Goal: Transaction & Acquisition: Purchase product/service

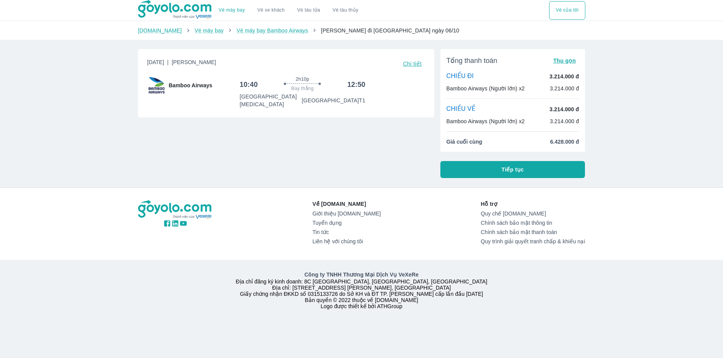
click at [416, 62] on span "Chi tiết" at bounding box center [412, 64] width 19 height 6
click at [416, 64] on span "Chi tiết" at bounding box center [412, 64] width 19 height 6
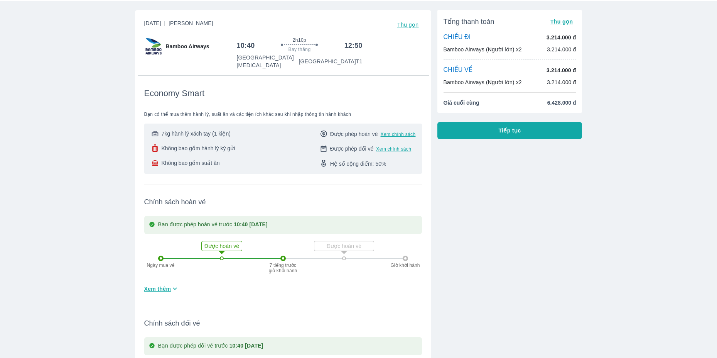
scroll to position [39, 0]
click at [561, 84] on p "3.214.000 đ" at bounding box center [561, 83] width 29 height 8
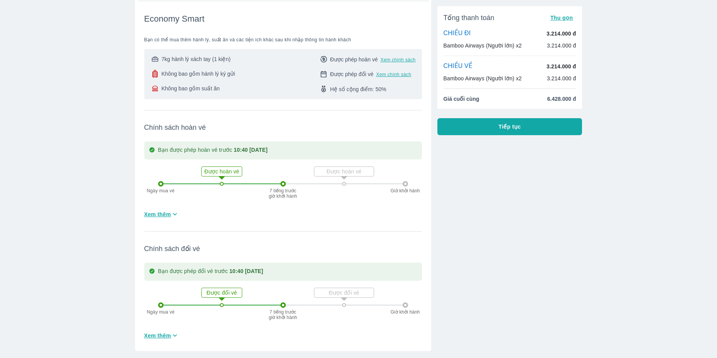
scroll to position [116, 0]
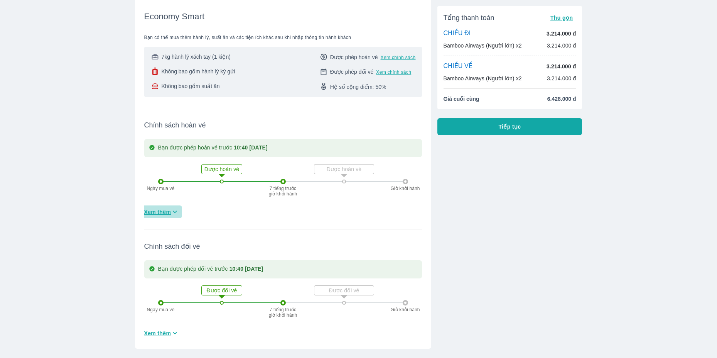
click at [175, 211] on icon "button" at bounding box center [175, 212] width 4 height 2
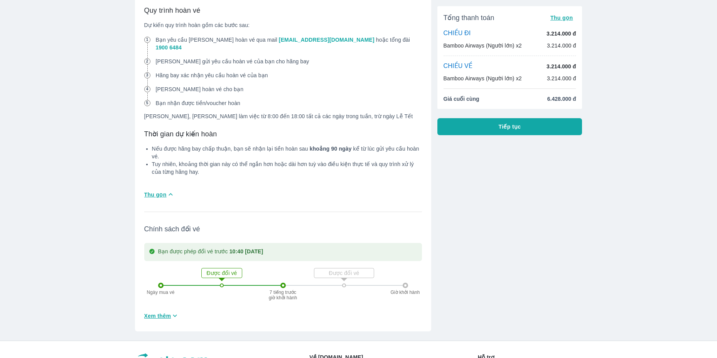
scroll to position [617, 0]
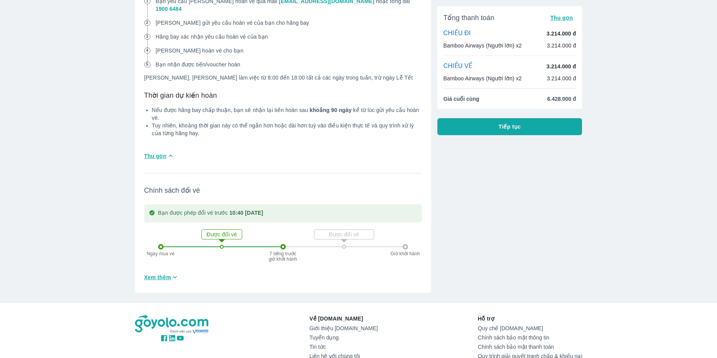
click at [166, 273] on span "Xem thêm" at bounding box center [157, 277] width 27 height 8
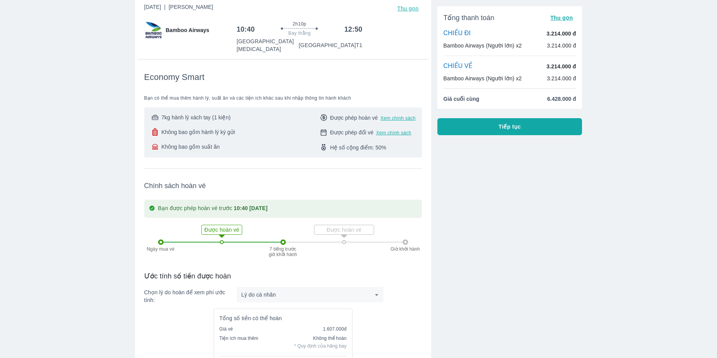
scroll to position [0, 0]
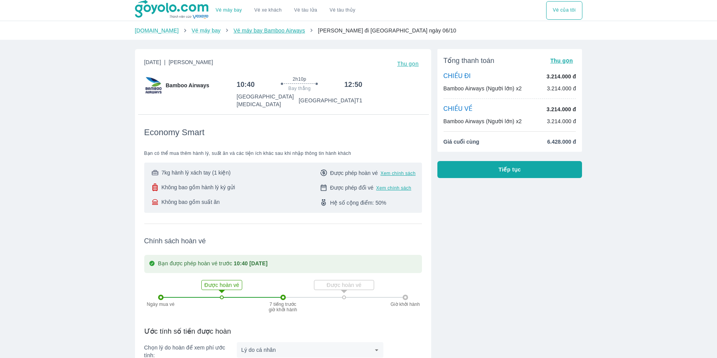
click at [284, 32] on link "Vé máy bay Bamboo Airways" at bounding box center [268, 30] width 71 height 6
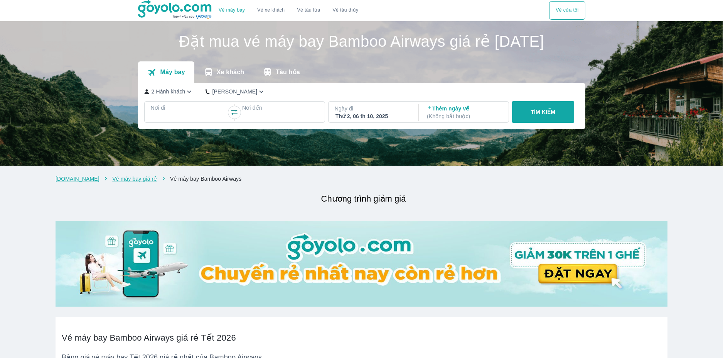
click at [189, 122] on div at bounding box center [189, 116] width 75 height 9
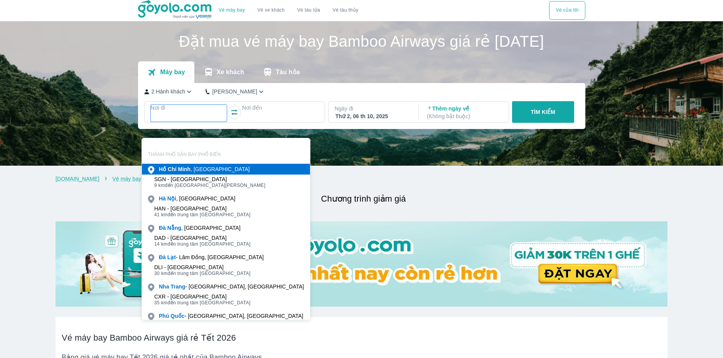
click at [192, 172] on div "Hồ Chí Minh , Việt nam" at bounding box center [204, 169] width 91 height 8
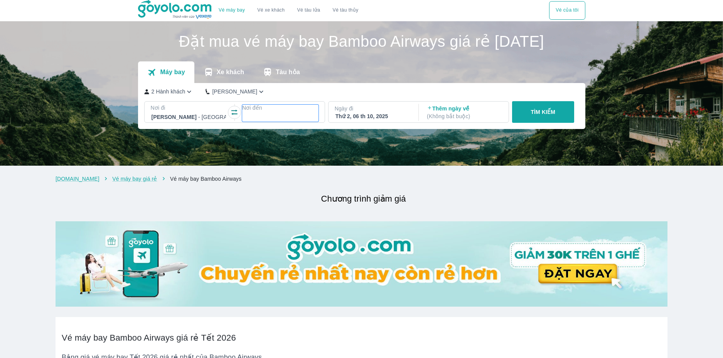
click at [285, 122] on div at bounding box center [280, 116] width 75 height 9
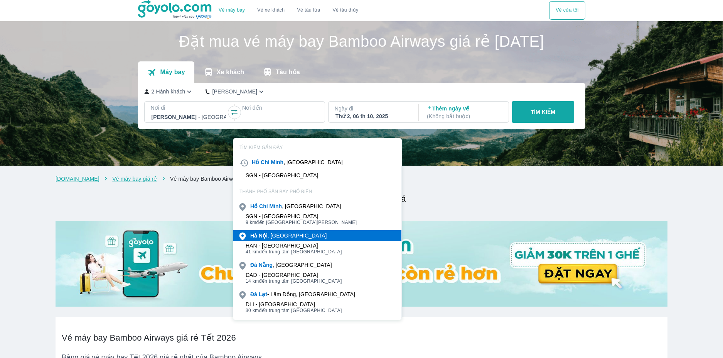
click at [289, 238] on div "Hà Nội , Việt nam" at bounding box center [288, 235] width 76 height 8
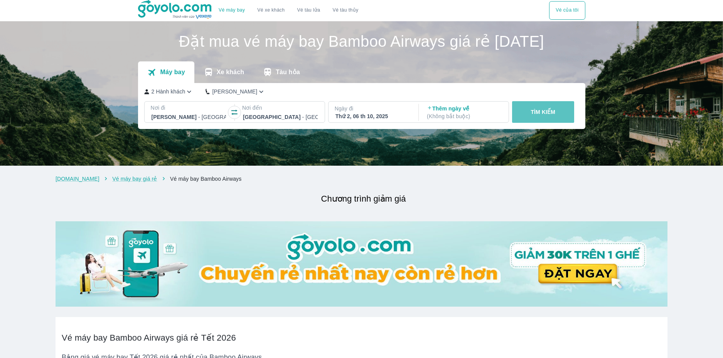
click at [554, 123] on button "TÌM KIẾM" at bounding box center [543, 112] width 62 height 22
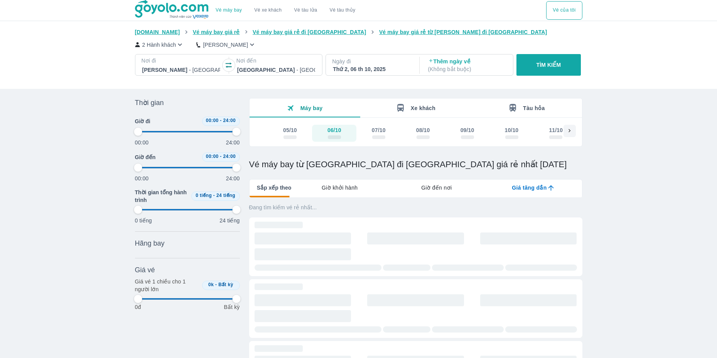
type input "97.9166666666667"
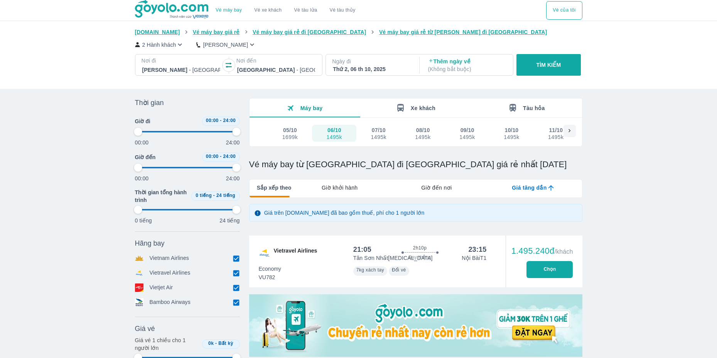
type input "97.9166666666667"
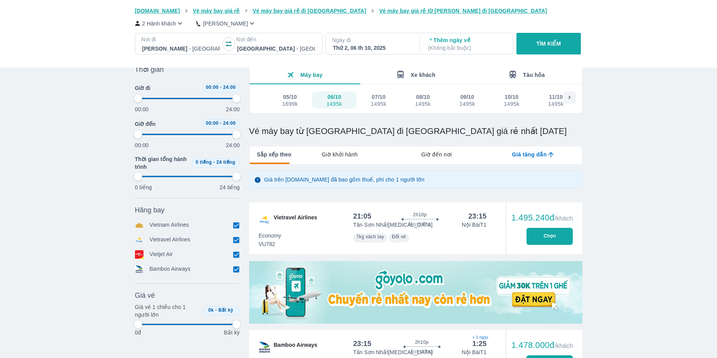
scroll to position [77, 0]
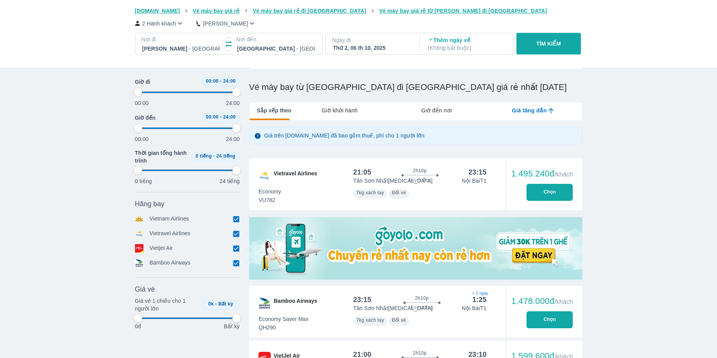
type input "97.9166666666667"
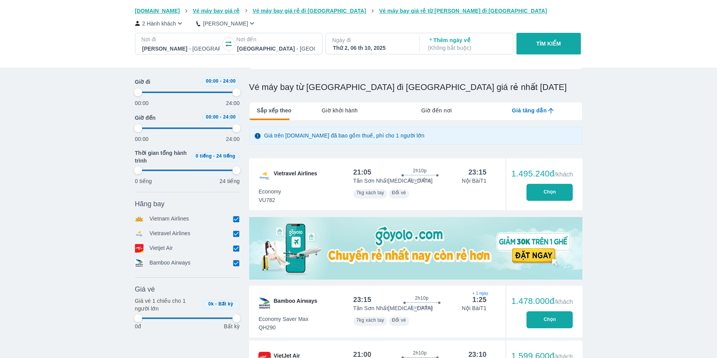
type input "97.9166666666667"
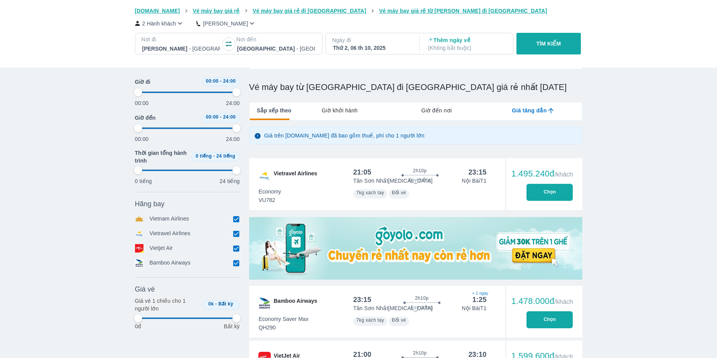
type input "97.9166666666667"
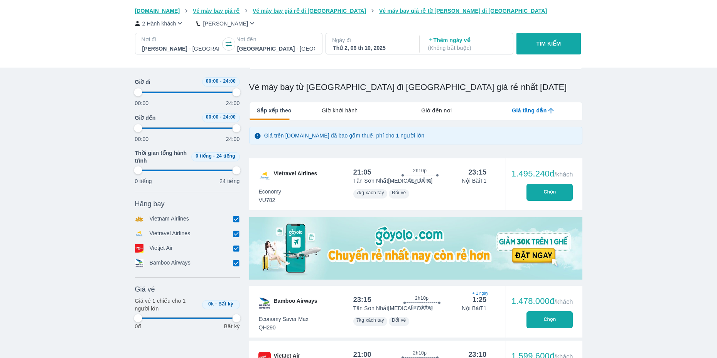
type input "97.9166666666667"
click at [336, 114] on span "Giờ khởi hành" at bounding box center [340, 110] width 36 height 8
type input "97.9166666666667"
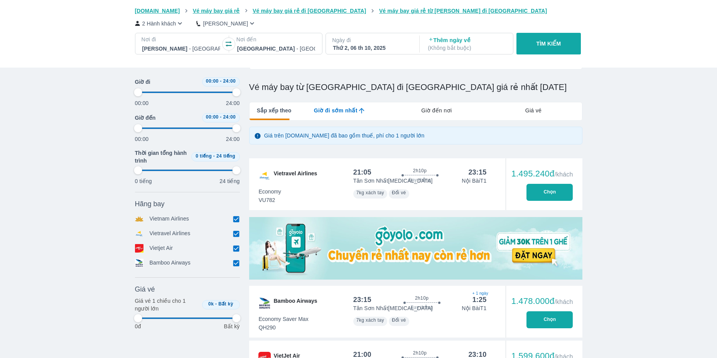
type input "97.9166666666667"
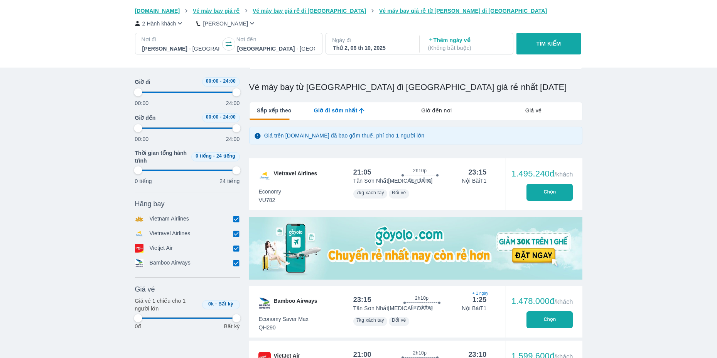
type input "97.9166666666667"
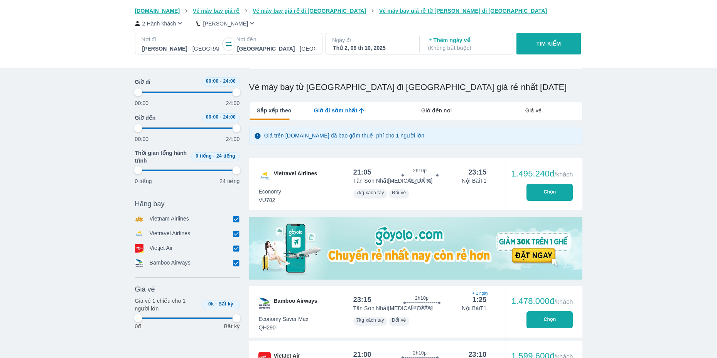
type input "97.9166666666667"
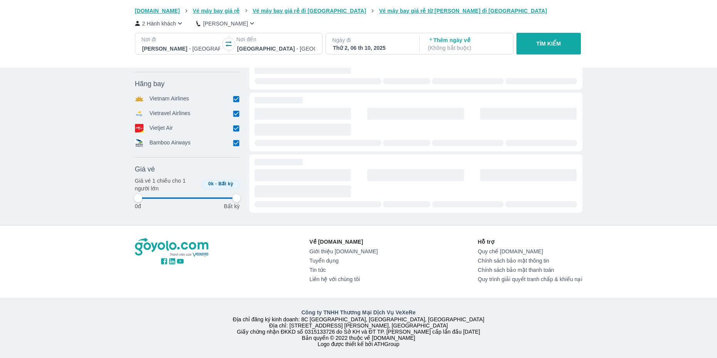
type input "97.9166666666667"
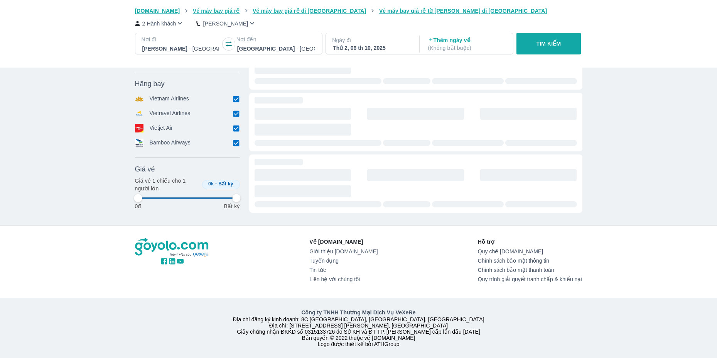
type input "97.9166666666667"
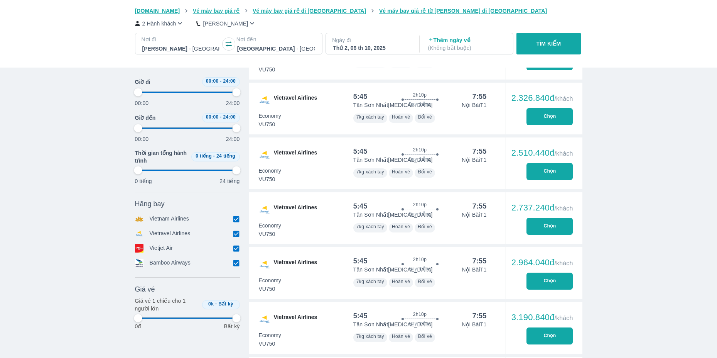
scroll to position [853, 0]
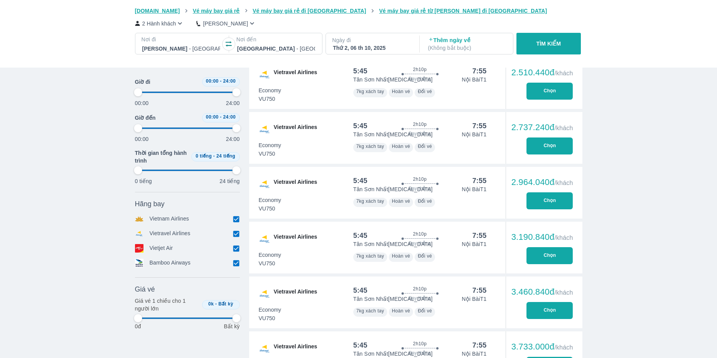
type input "97.9166666666667"
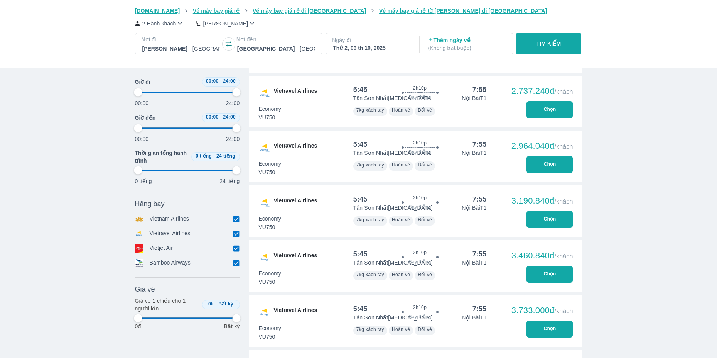
type input "97.9166666666667"
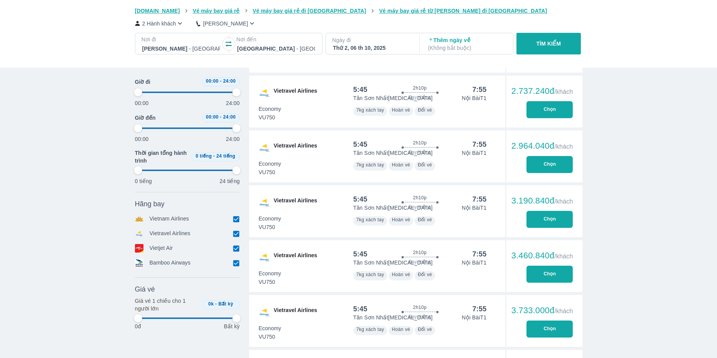
type input "97.9166666666667"
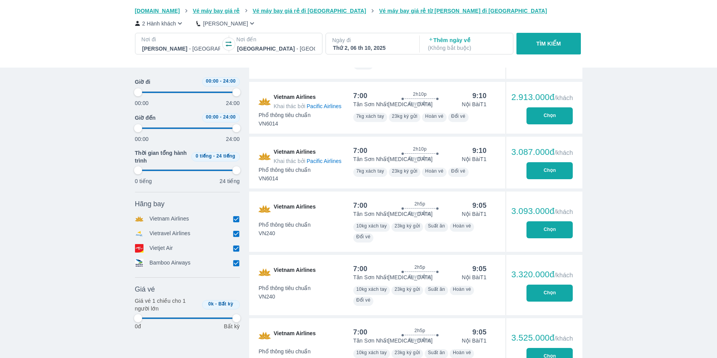
type input "97.9166666666667"
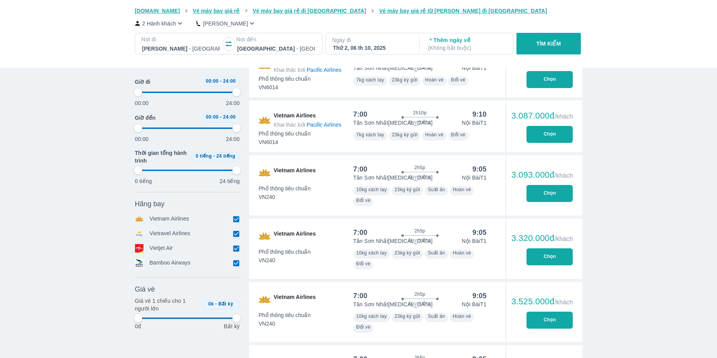
type input "97.9166666666667"
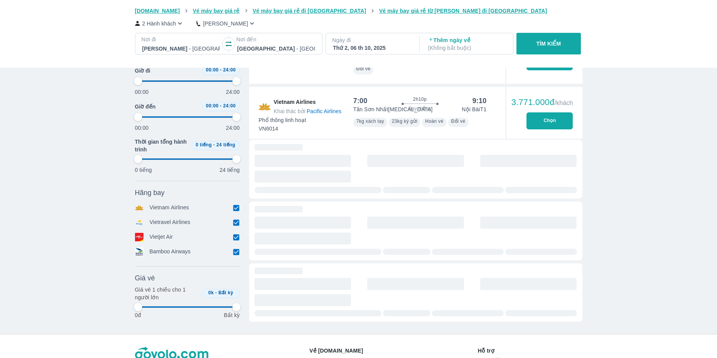
type input "97.9166666666667"
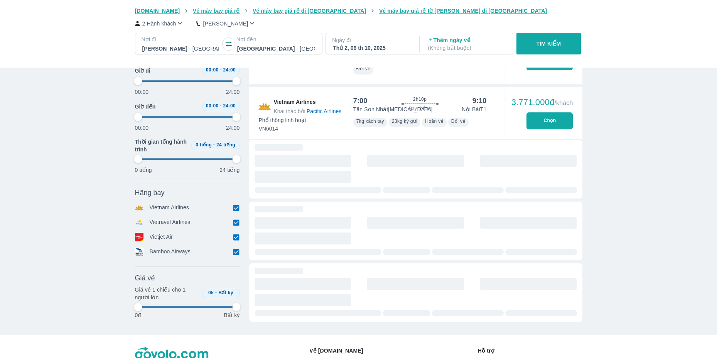
type input "97.9166666666667"
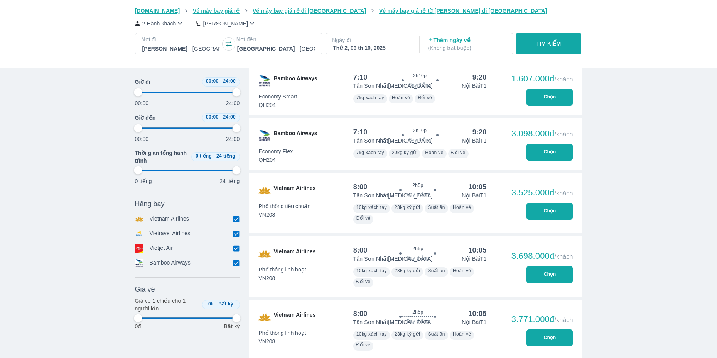
scroll to position [2543, 0]
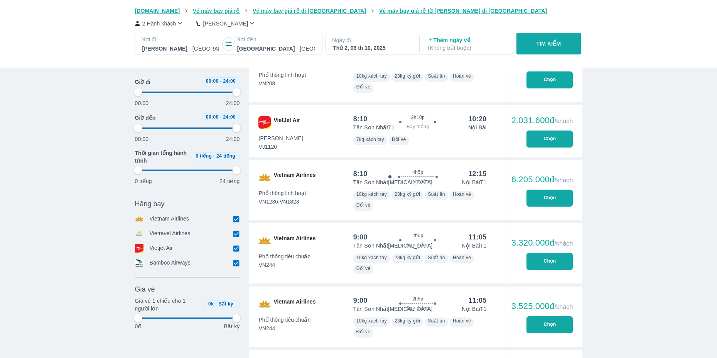
type input "97.9166666666667"
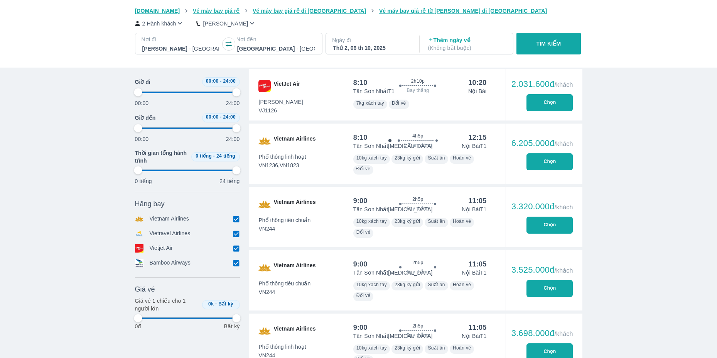
type input "97.9166666666667"
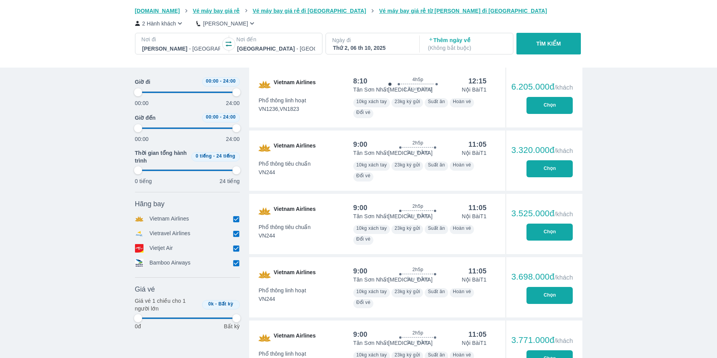
type input "97.9166666666667"
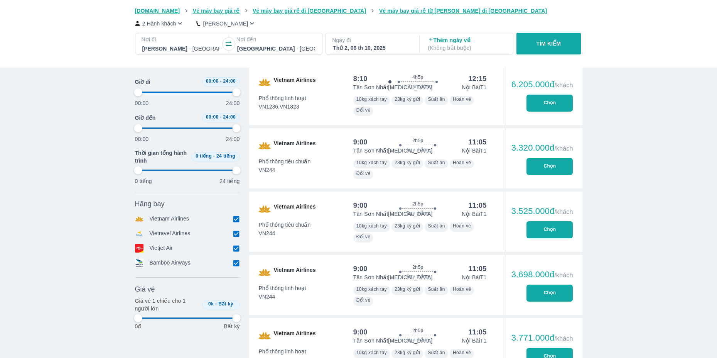
type input "97.9166666666667"
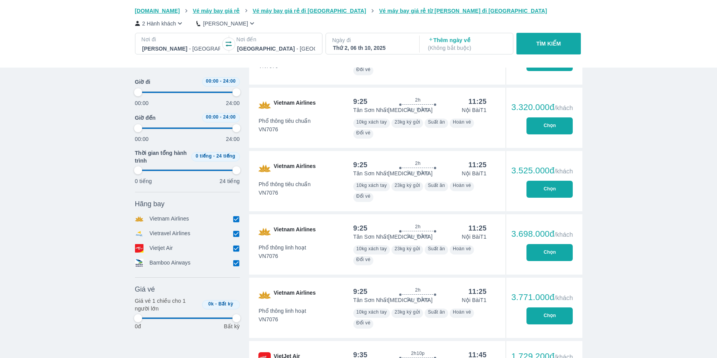
scroll to position [3392, 0]
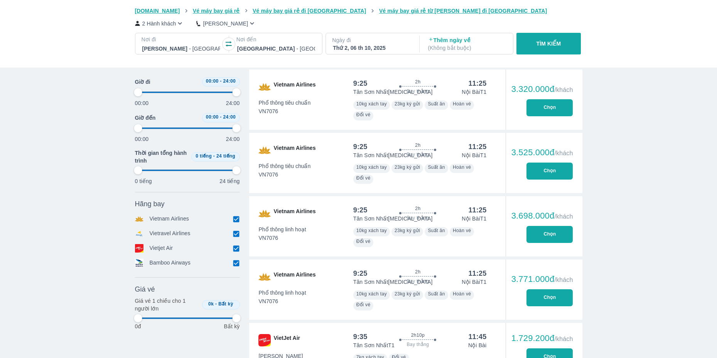
type input "97.9166666666667"
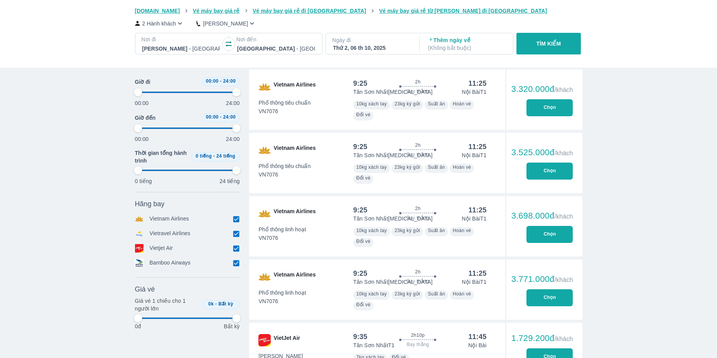
type input "97.9166666666667"
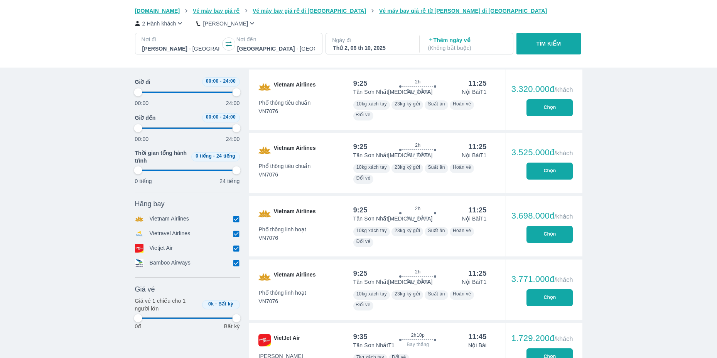
type input "97.9166666666667"
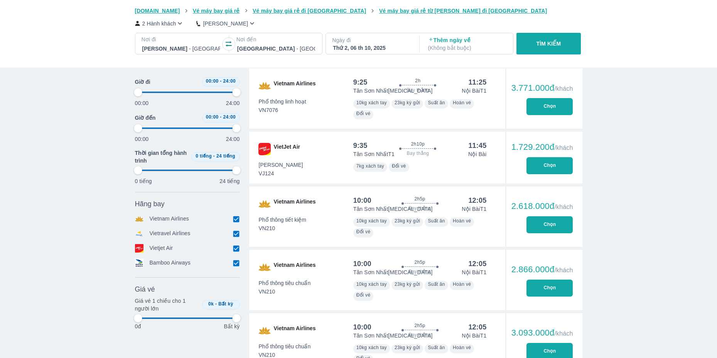
scroll to position [3585, 0]
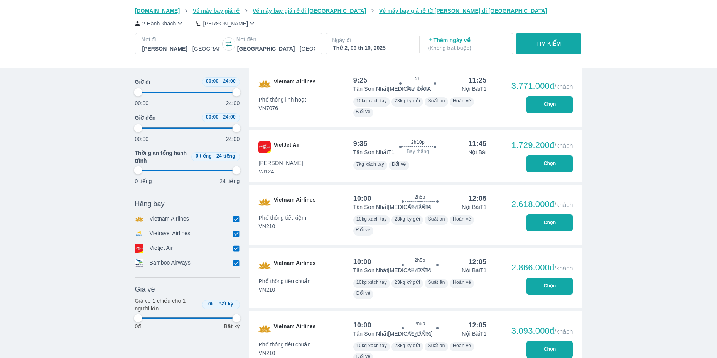
type input "97.9166666666667"
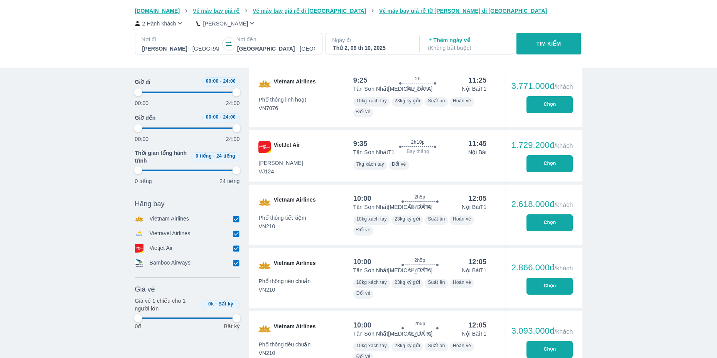
type input "97.9166666666667"
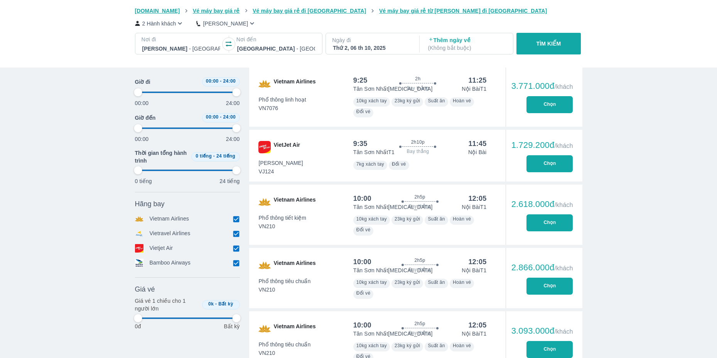
type input "97.9166666666667"
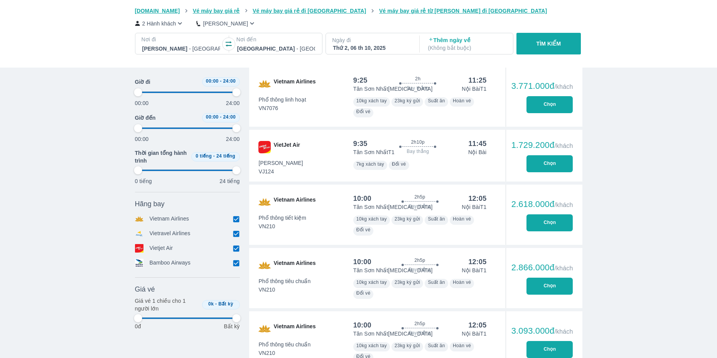
type input "97.9166666666667"
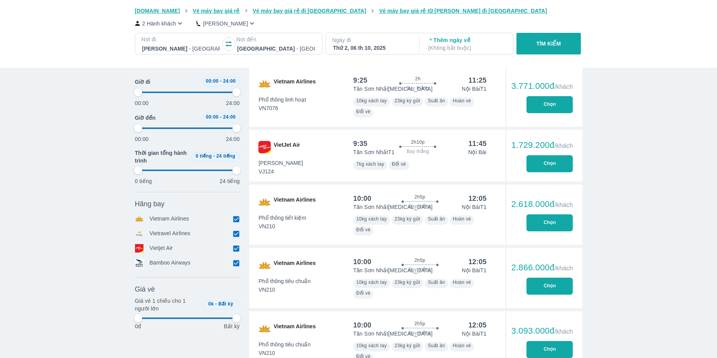
type input "97.9166666666667"
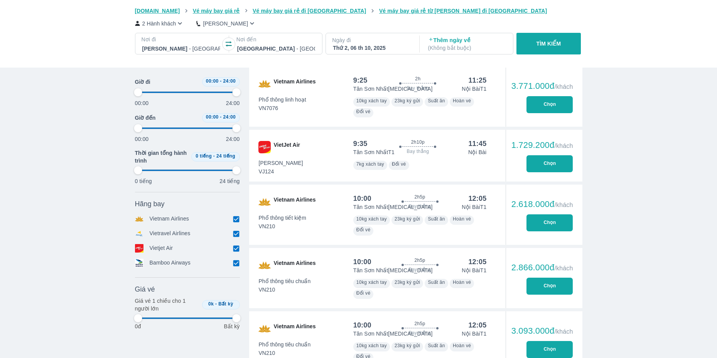
type input "97.9166666666667"
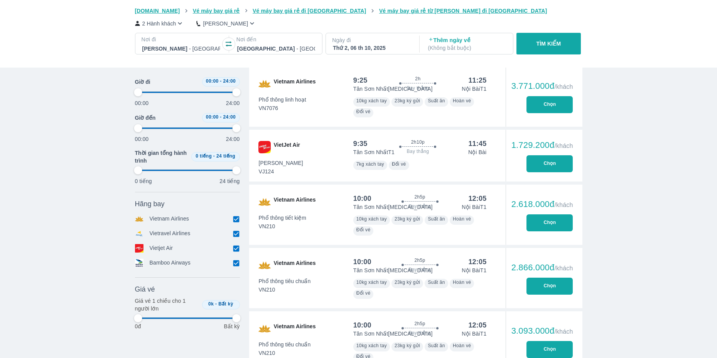
type input "97.9166666666667"
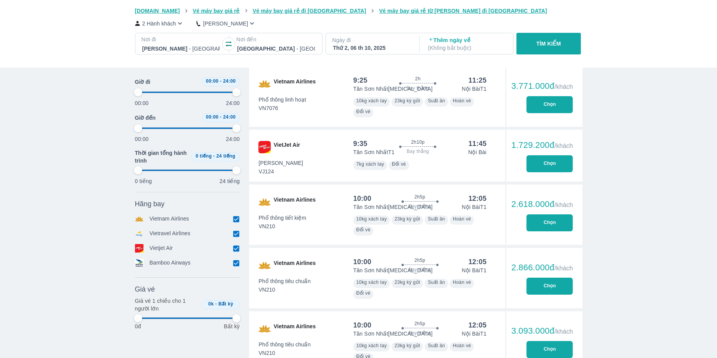
type input "97.9166666666667"
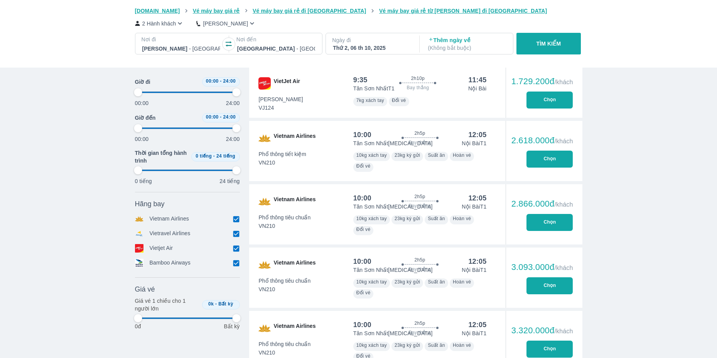
type input "97.9166666666667"
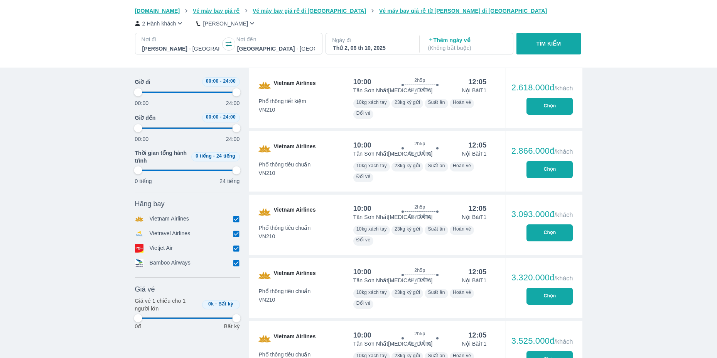
type input "97.9166666666667"
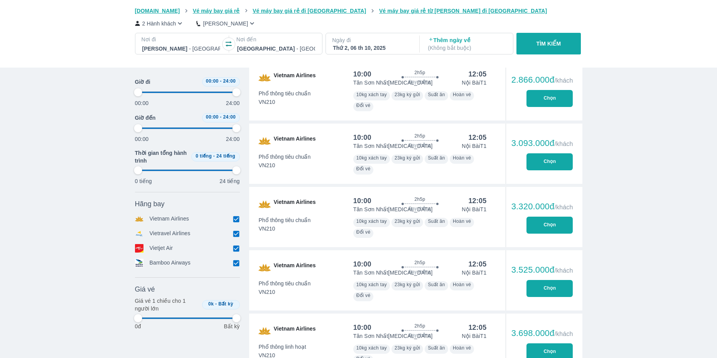
type input "97.9166666666667"
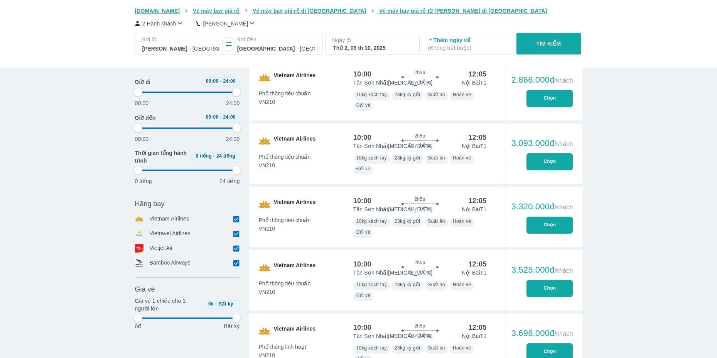
type input "97.9166666666667"
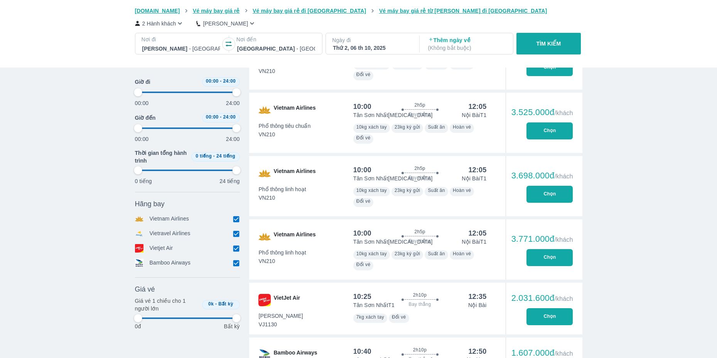
type input "97.9166666666667"
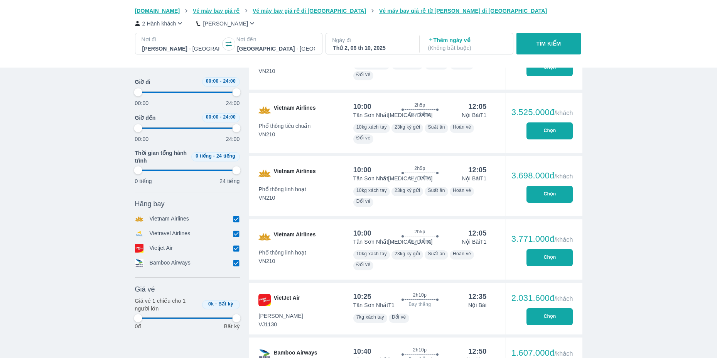
type input "97.9166666666667"
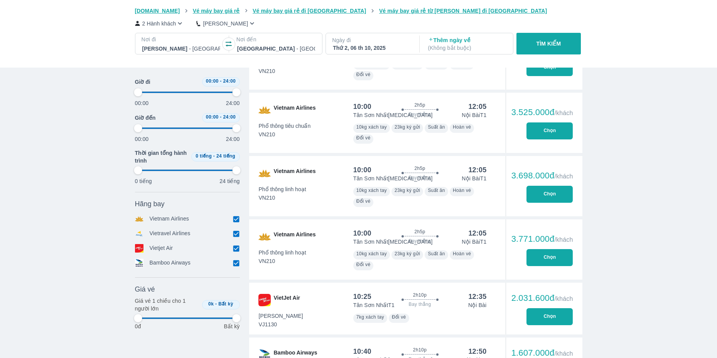
type input "97.9166666666667"
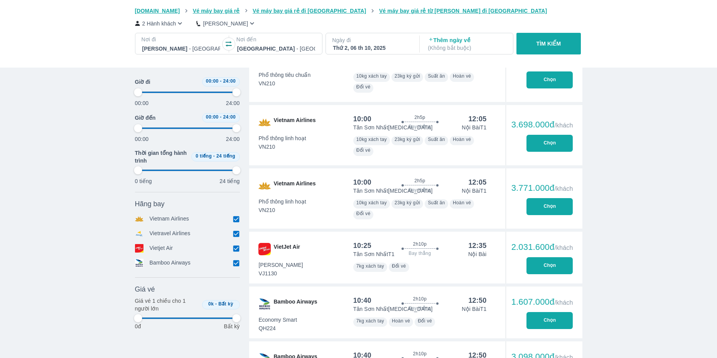
scroll to position [4048, 0]
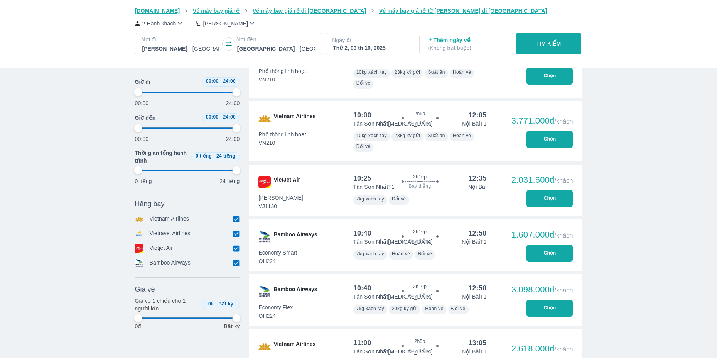
type input "97.9166666666667"
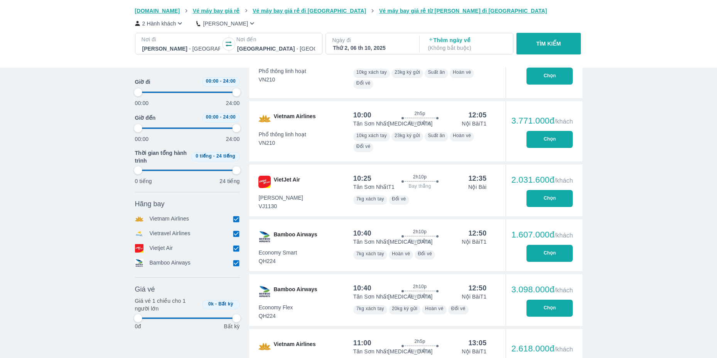
type input "97.9166666666667"
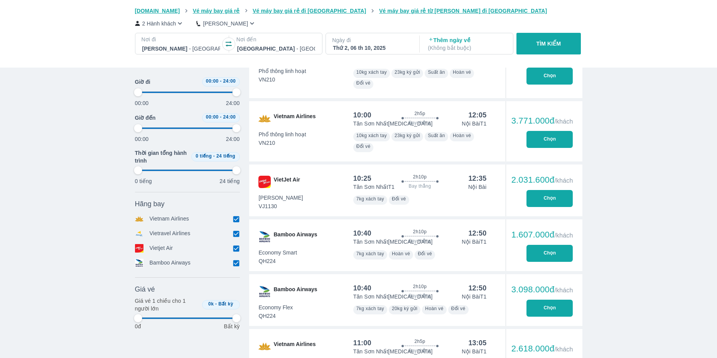
type input "97.9166666666667"
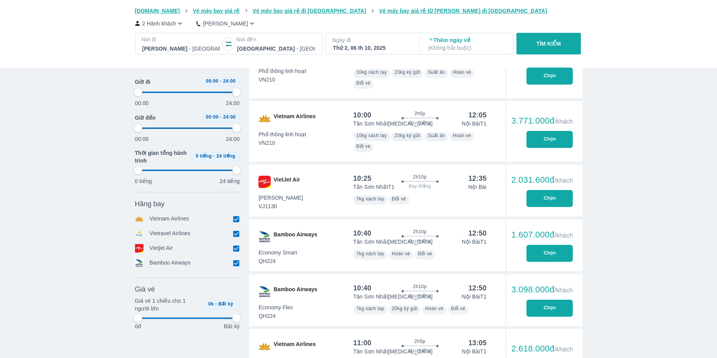
type input "97.9166666666667"
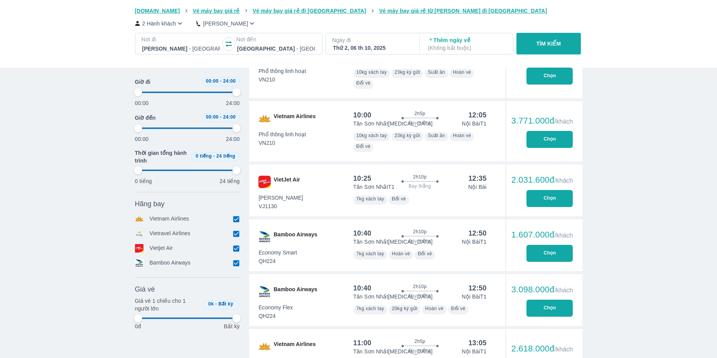
type input "97.9166666666667"
click at [309, 236] on span "Bamboo Airways" at bounding box center [296, 236] width 44 height 12
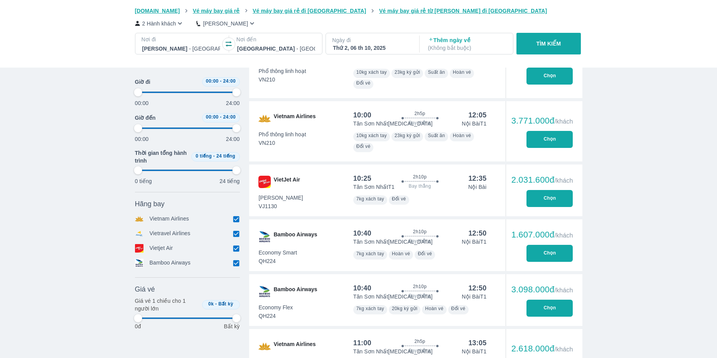
type input "97.9166666666667"
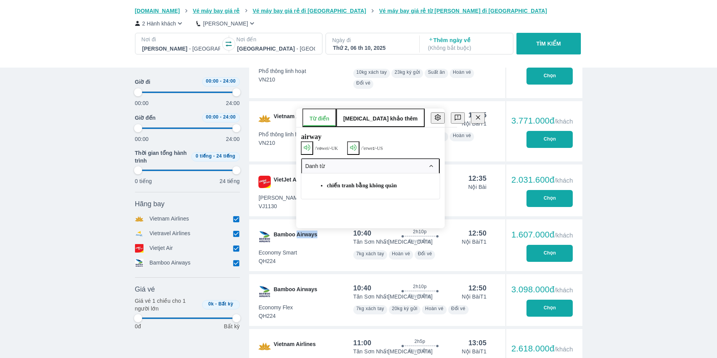
type input "97.9166666666667"
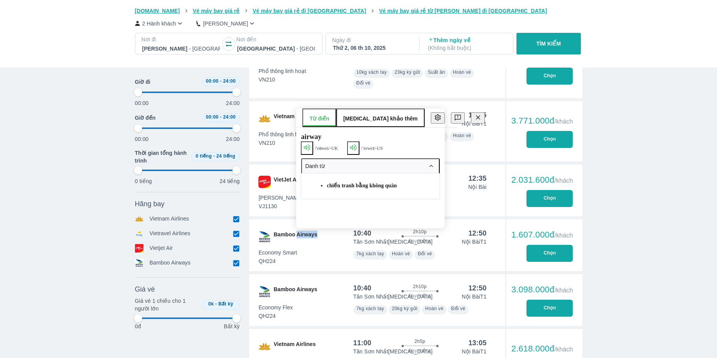
type input "97.9166666666667"
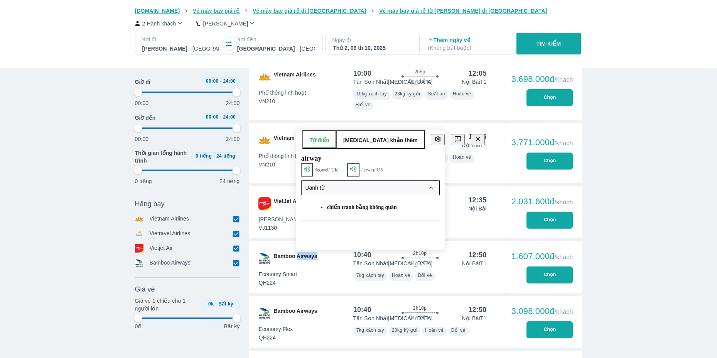
scroll to position [4009, 0]
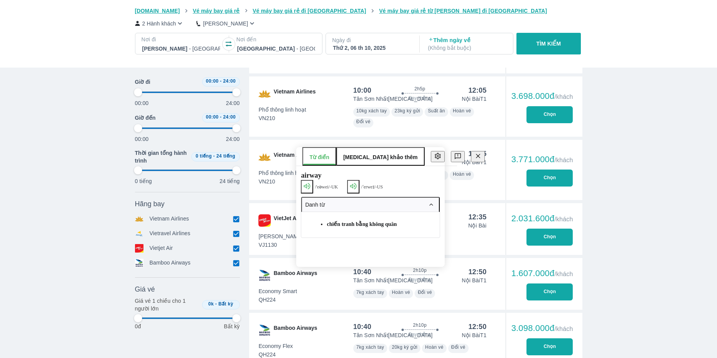
click at [493, 291] on div "10:40 2h10p Bay thẳng 12:50 Tân Sơn Nhất T3 Nội Bài T1 Economy Smart QH224 7kg …" at bounding box center [420, 284] width 152 height 52
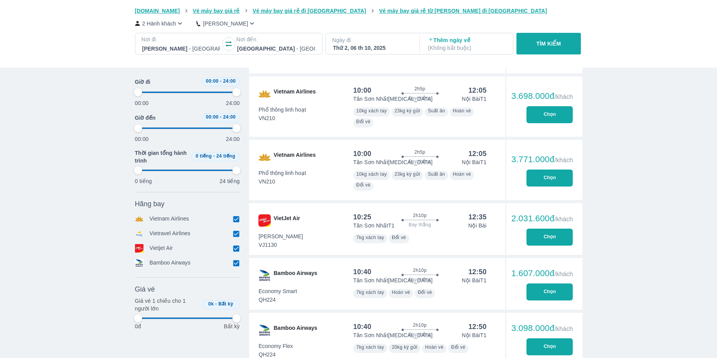
type input "97.9166666666667"
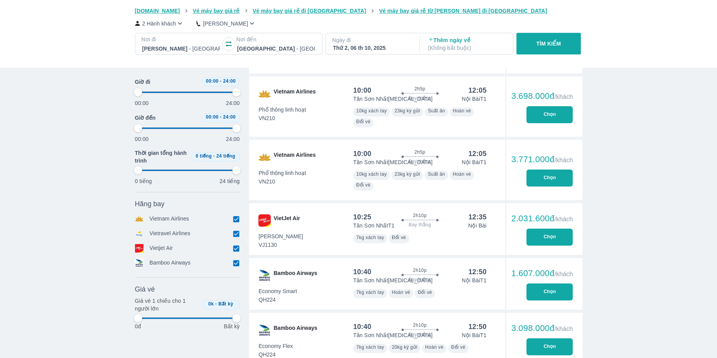
type input "97.9166666666667"
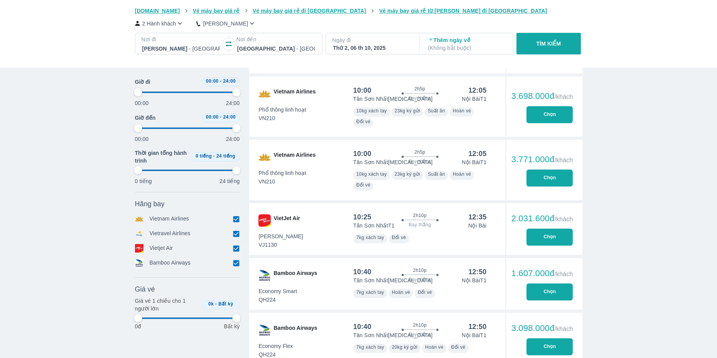
type input "97.9166666666667"
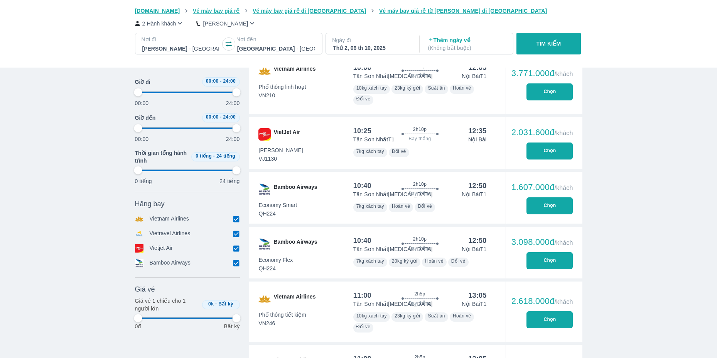
scroll to position [4164, 0]
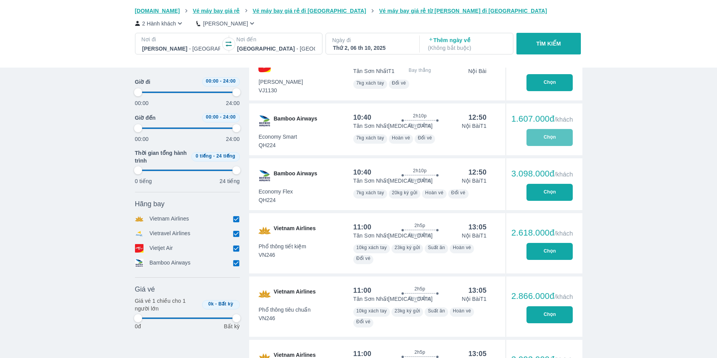
click at [545, 136] on button "Chọn" at bounding box center [550, 137] width 46 height 17
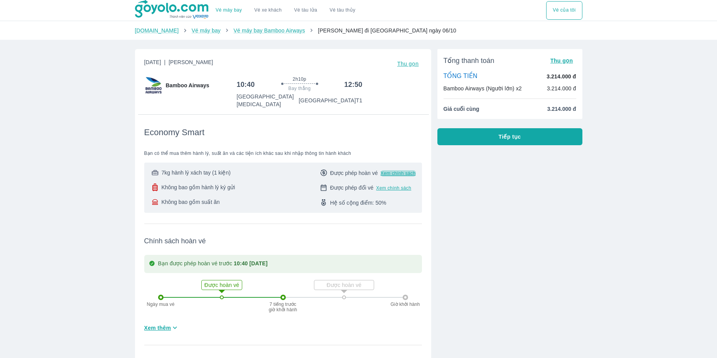
click at [406, 170] on span "Xem chính sách" at bounding box center [398, 173] width 35 height 6
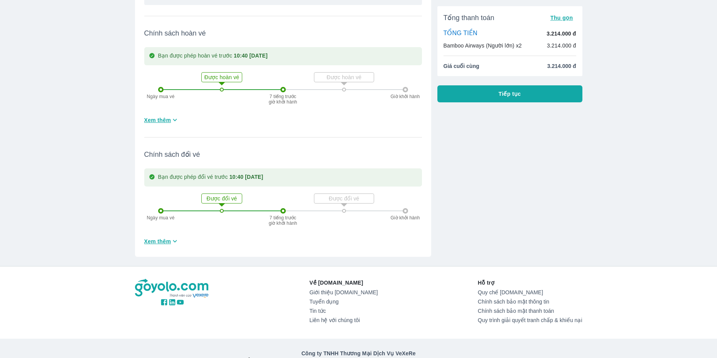
scroll to position [212, 0]
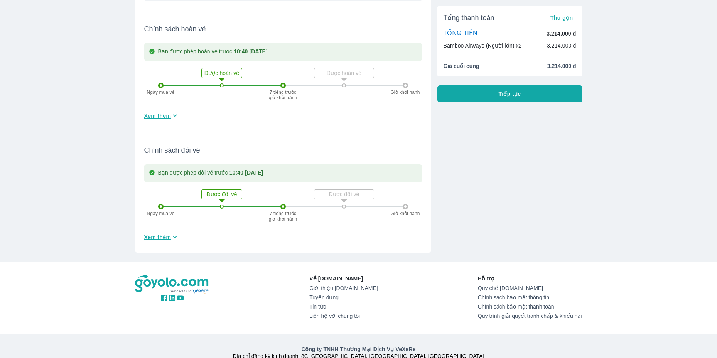
click at [171, 111] on icon "button" at bounding box center [175, 115] width 8 height 8
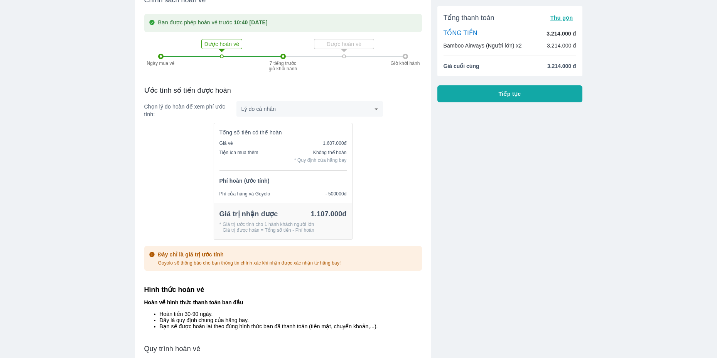
scroll to position [309, 0]
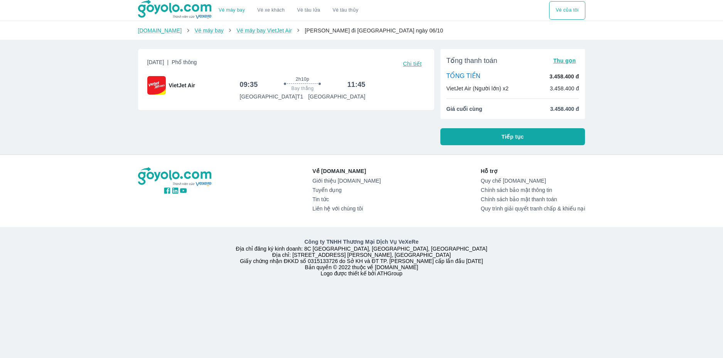
click at [346, 144] on div "Thứ 2, 6 Thg 10 2025 | Phổ thông Chi tiết VietJet Air 09:35 2h10p Bay thẳng 11:…" at bounding box center [283, 94] width 302 height 102
click at [495, 142] on button "Tiếp tục" at bounding box center [513, 136] width 145 height 17
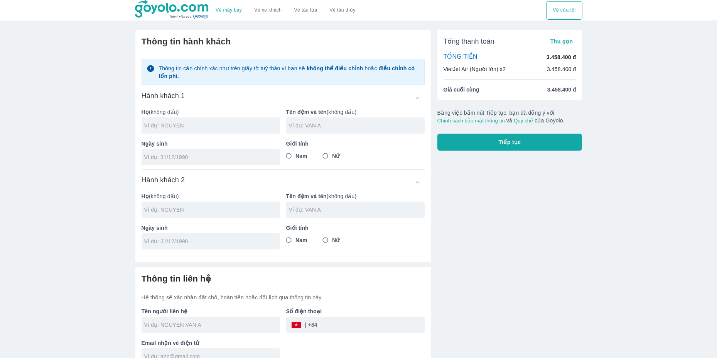
click at [214, 129] on input "text" at bounding box center [212, 126] width 136 height 8
type input "NGUYEN"
click at [308, 127] on input "THANHCUONG" at bounding box center [357, 126] width 136 height 8
type input "THANH CUONG"
click at [289, 156] on input "Nam" at bounding box center [289, 156] width 14 height 14
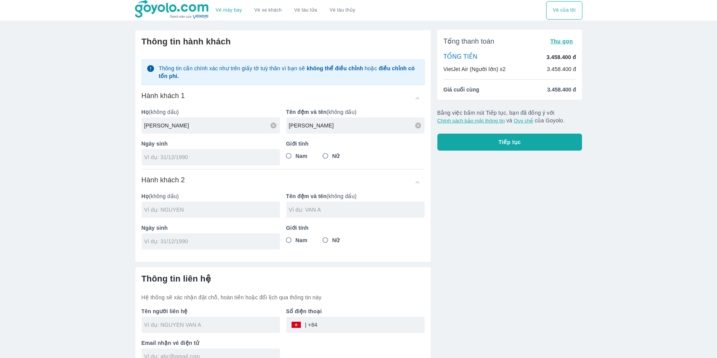
radio input "true"
click at [236, 162] on div at bounding box center [211, 157] width 139 height 16
type input "14/03/1992"
click at [236, 219] on div "Ngày sinh" at bounding box center [207, 234] width 145 height 32
type input "NGUYEN THANH CUONG"
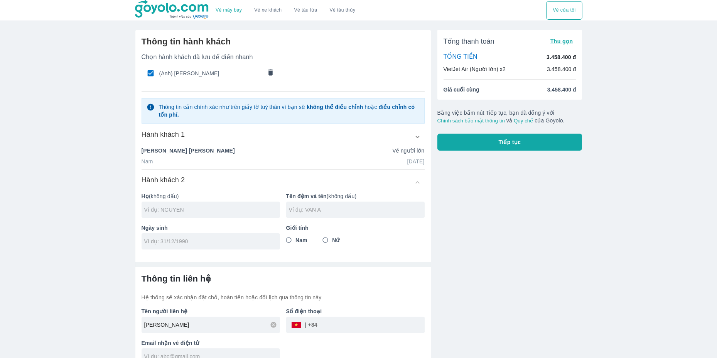
click at [241, 212] on input "text" at bounding box center [212, 210] width 136 height 8
type input "NGUYEN"
click at [323, 208] on input "text" at bounding box center [357, 210] width 136 height 8
type input "CAO VUI"
click at [225, 245] on input "tel" at bounding box center [208, 241] width 128 height 8
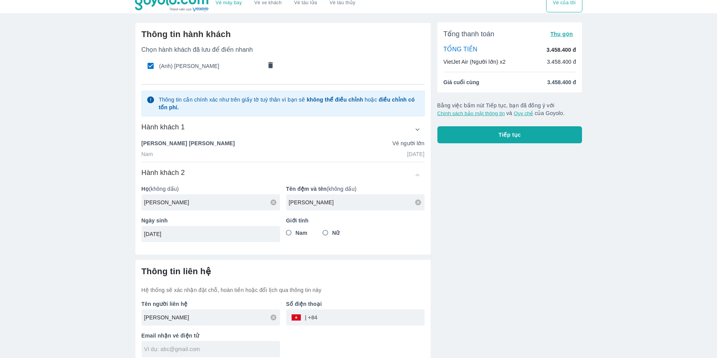
scroll to position [14, 0]
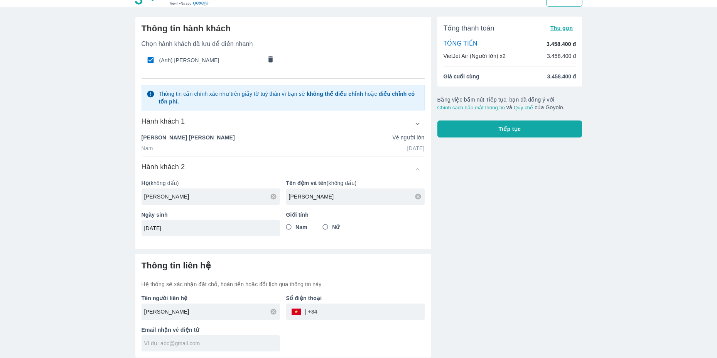
type input "28/10/1967"
click at [291, 226] on input "Nam" at bounding box center [289, 227] width 14 height 14
radio input "true"
click at [358, 312] on input "tel" at bounding box center [371, 311] width 107 height 19
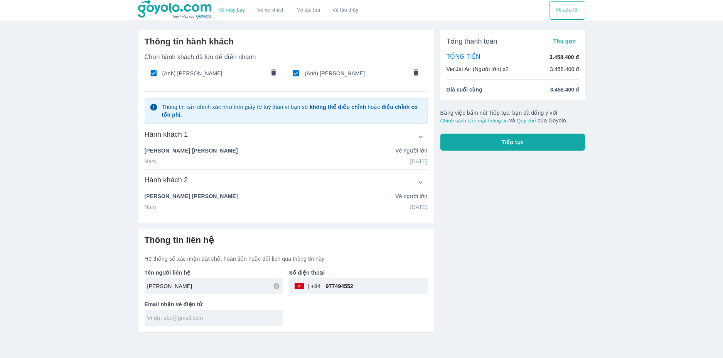
type input "977494552"
click at [253, 319] on input "text" at bounding box center [215, 318] width 136 height 8
type input "thanhcuong143@gmail.com"
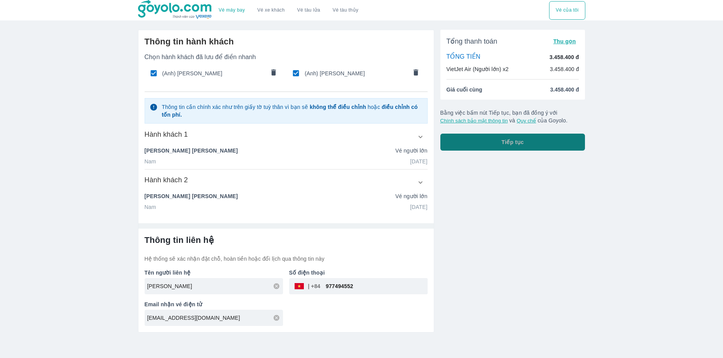
click at [515, 145] on span "Tiếp tục" at bounding box center [513, 142] width 22 height 8
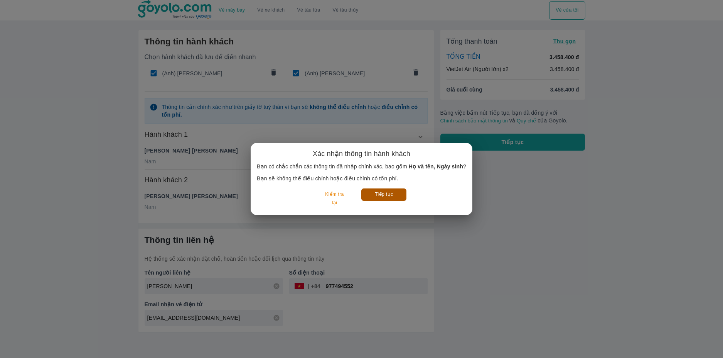
click at [390, 198] on button "Tiếp tục" at bounding box center [383, 194] width 45 height 12
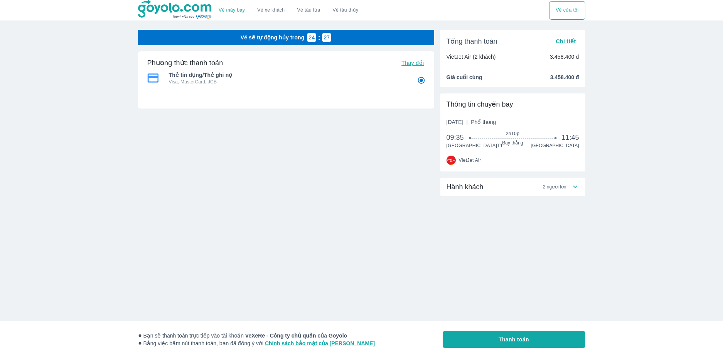
click at [568, 40] on span "Chi tiết" at bounding box center [566, 41] width 20 height 6
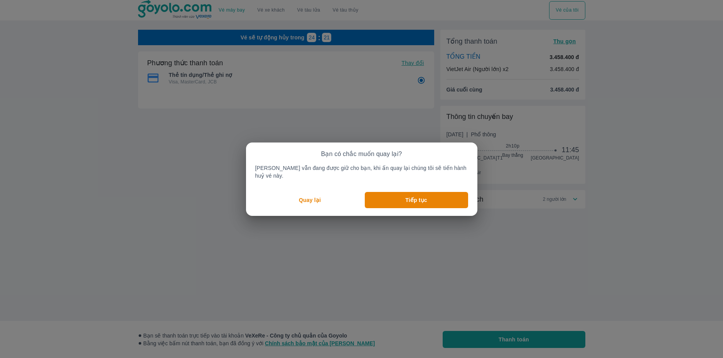
click at [316, 196] on p "Quay lại" at bounding box center [310, 200] width 22 height 8
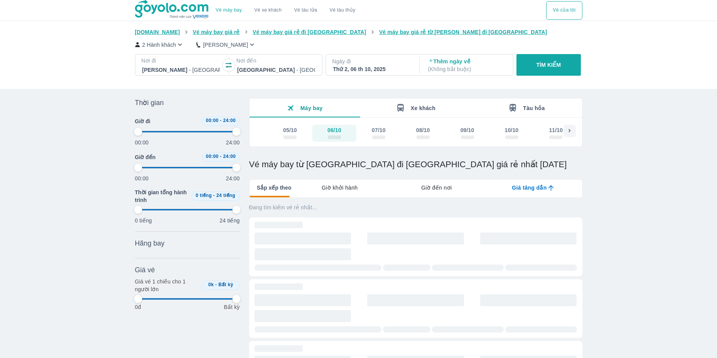
type input "97.9166666666667"
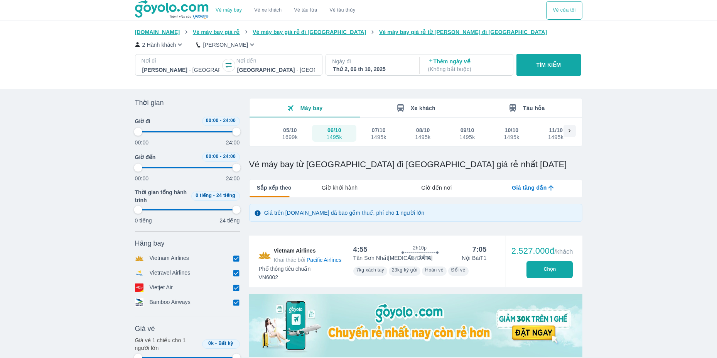
type input "97.9166666666667"
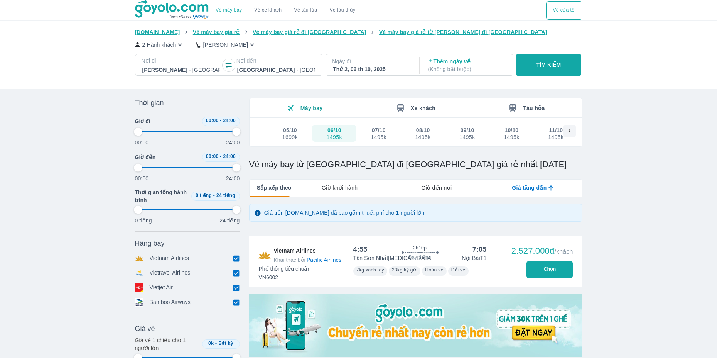
type input "97.9166666666667"
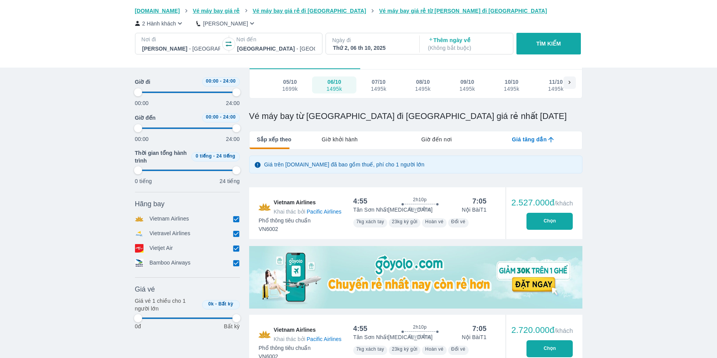
scroll to position [116, 0]
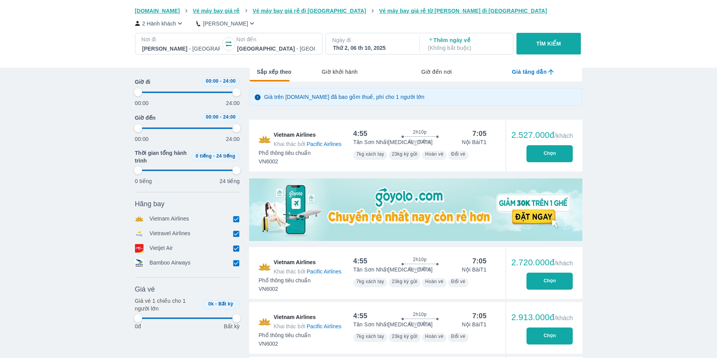
type input "97.9166666666667"
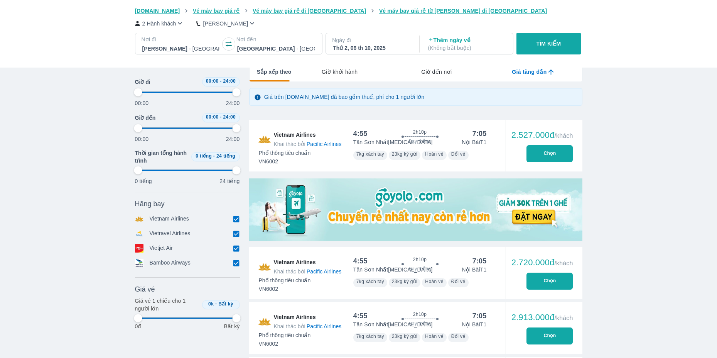
type input "97.9166666666667"
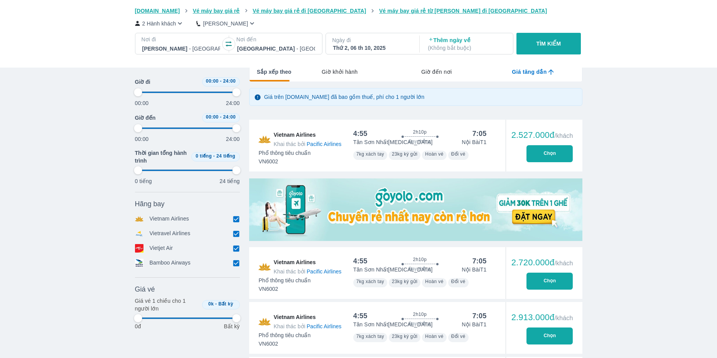
type input "97.9166666666667"
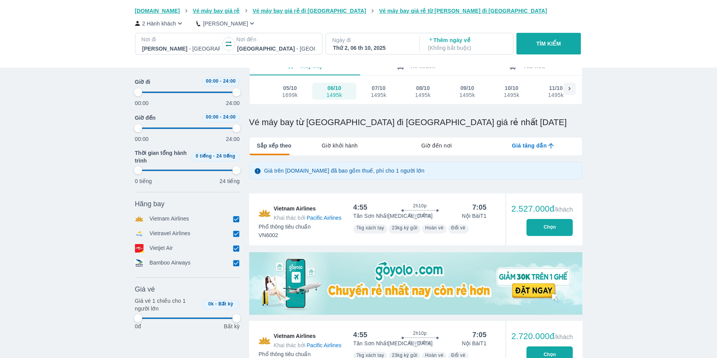
scroll to position [0, 0]
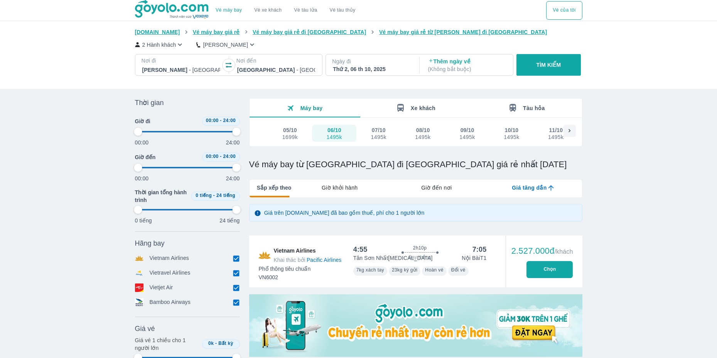
type input "97.9166666666667"
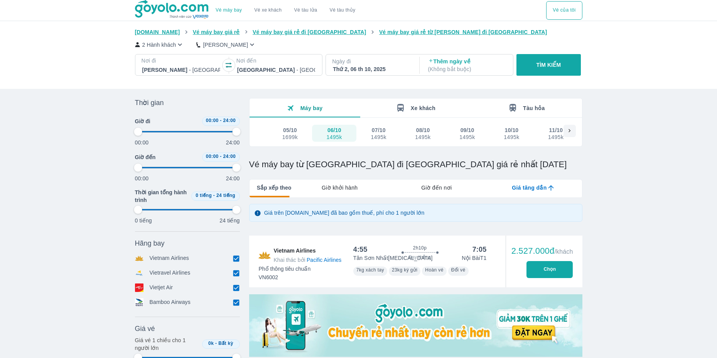
type input "97.9166666666667"
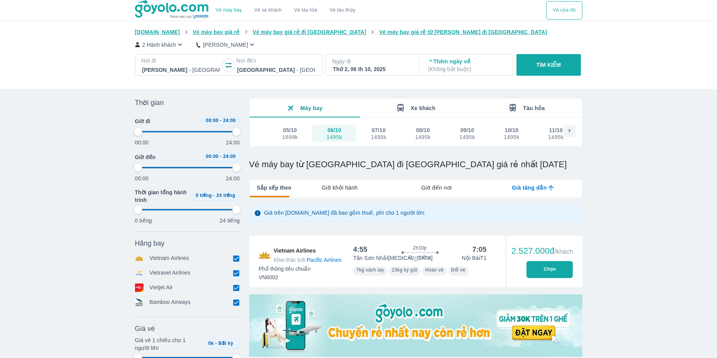
type input "97.9166666666667"
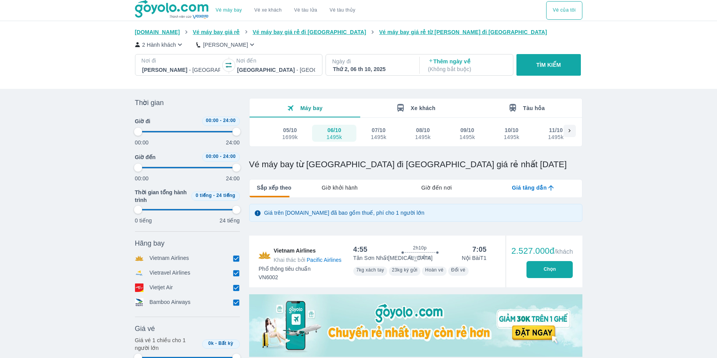
type input "97.9166666666667"
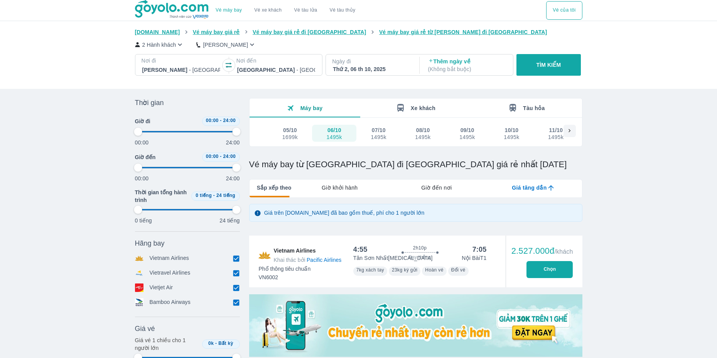
type input "97.9166666666667"
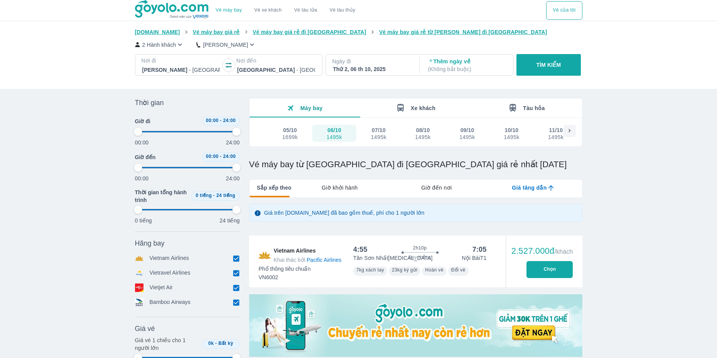
type input "97.9166666666667"
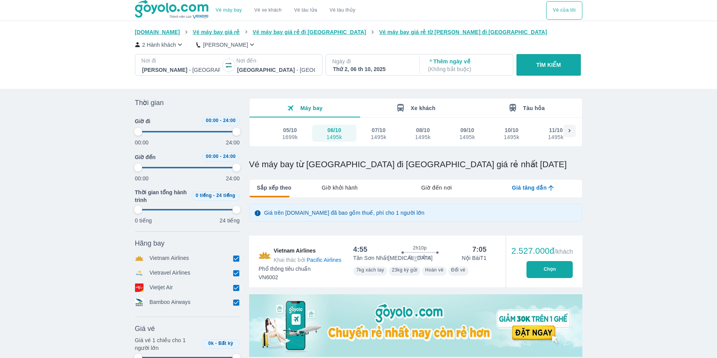
type input "97.9166666666667"
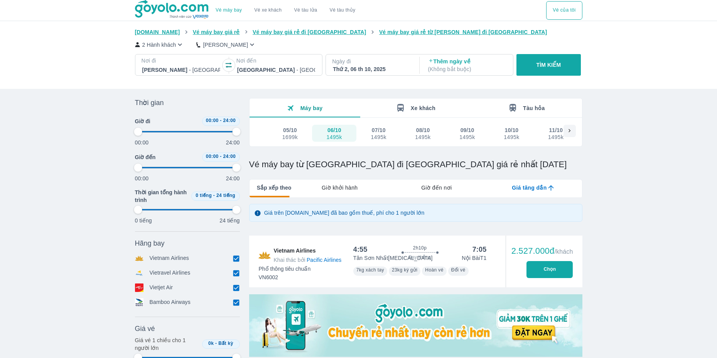
type input "97.9166666666667"
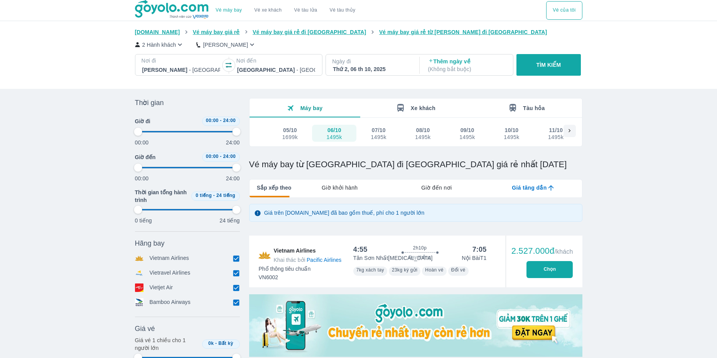
type input "97.9166666666667"
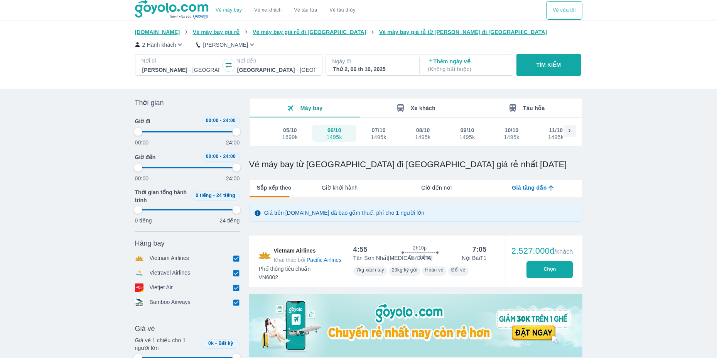
type input "97.9166666666667"
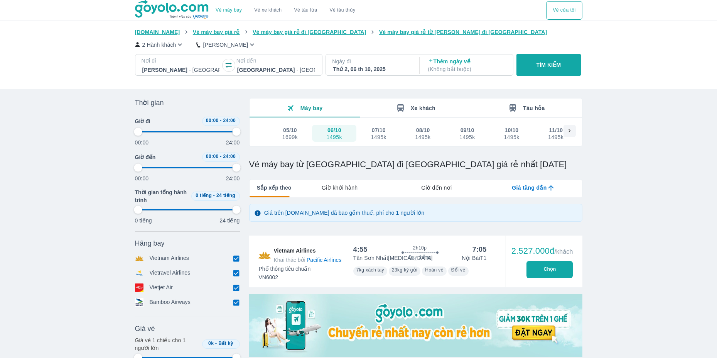
type input "97.9166666666667"
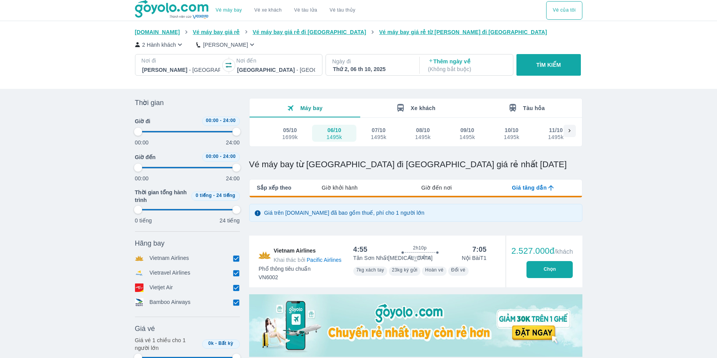
type input "97.9166666666667"
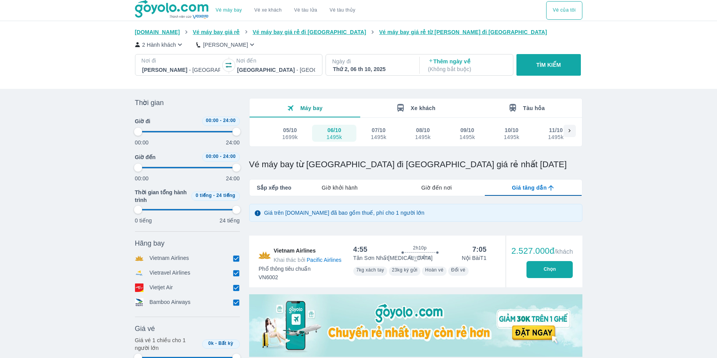
type input "97.9166666666667"
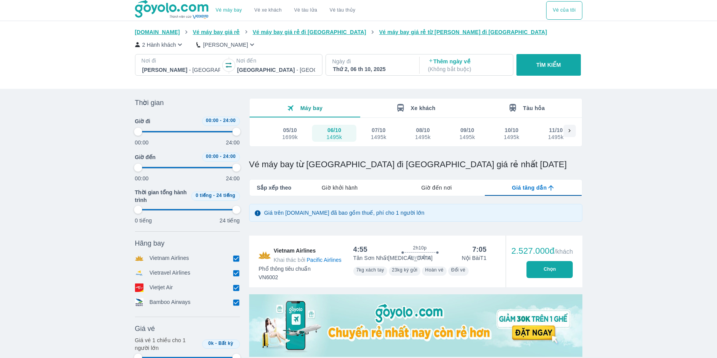
type input "97.9166666666667"
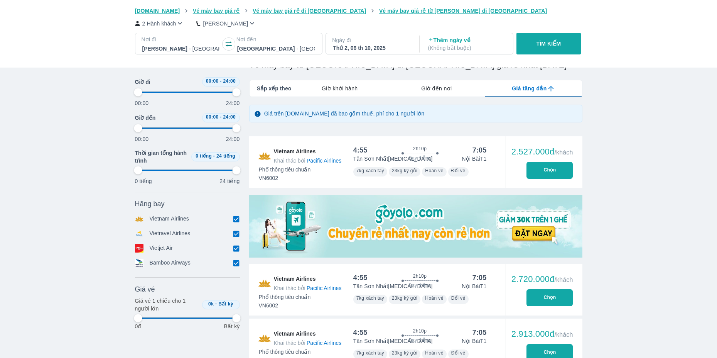
scroll to position [39, 0]
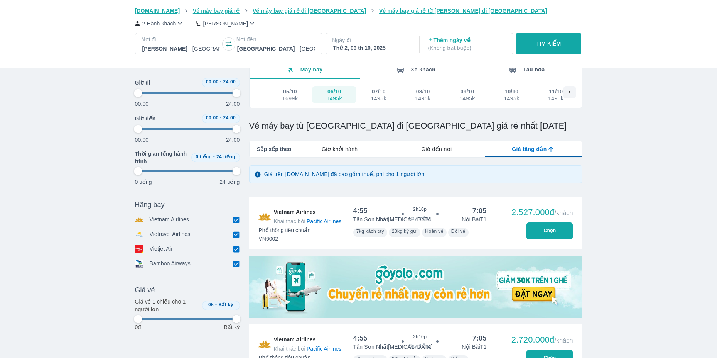
type input "97.9166666666667"
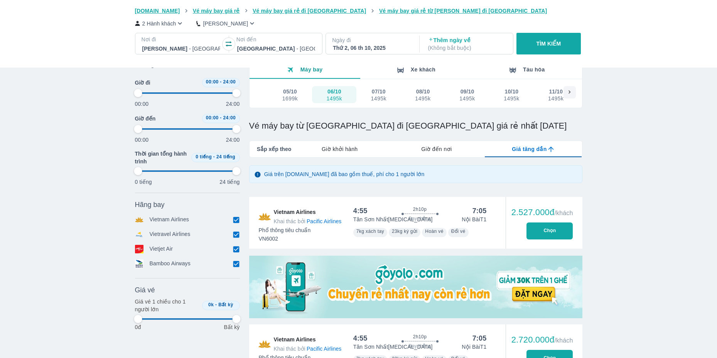
type input "97.9166666666667"
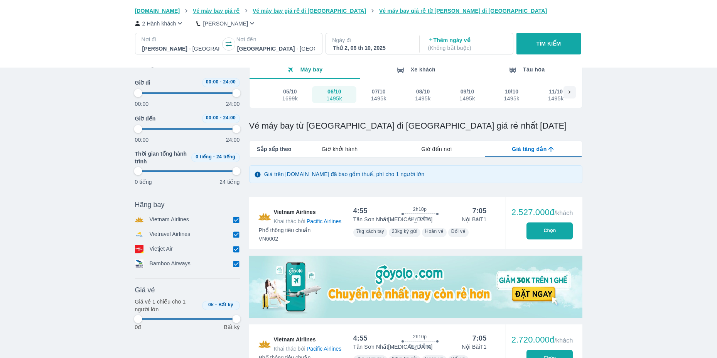
type input "97.9166666666667"
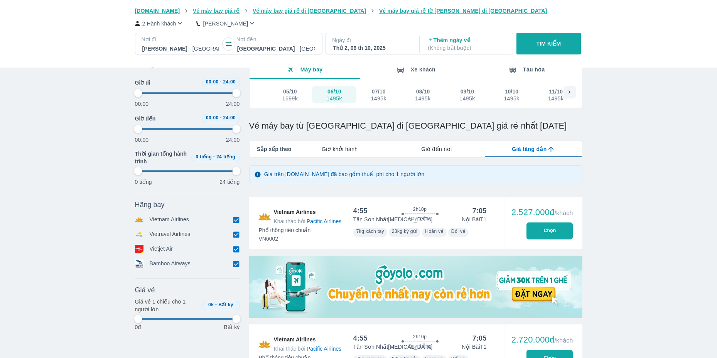
type input "97.9166666666667"
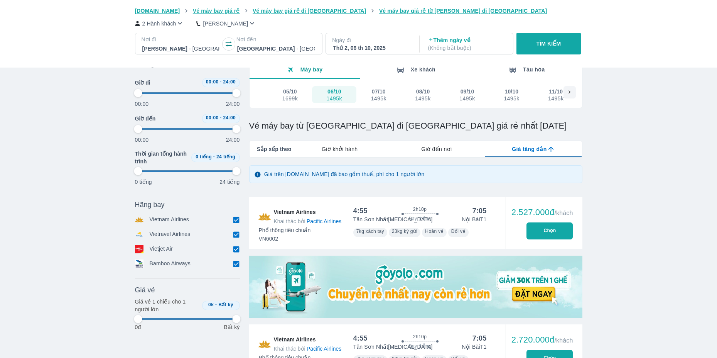
type input "97.9166666666667"
click at [235, 238] on input "checkbox" at bounding box center [236, 234] width 7 height 7
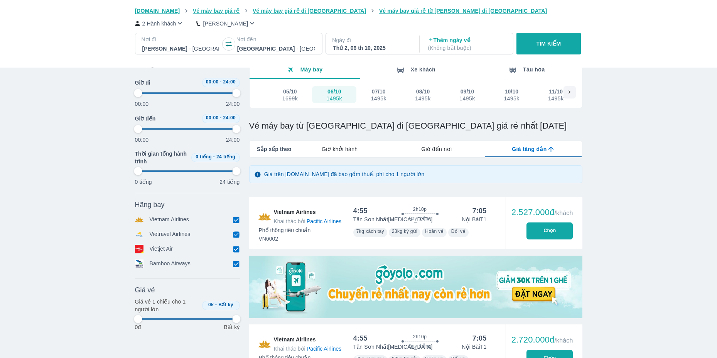
checkbox input "false"
click at [233, 226] on input "checkbox" at bounding box center [236, 222] width 7 height 7
checkbox input "false"
click at [236, 270] on input "checkbox" at bounding box center [236, 266] width 7 height 7
checkbox input "false"
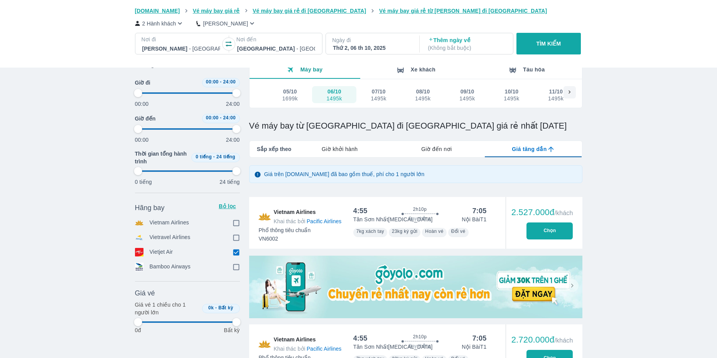
type input "97.9166666666667"
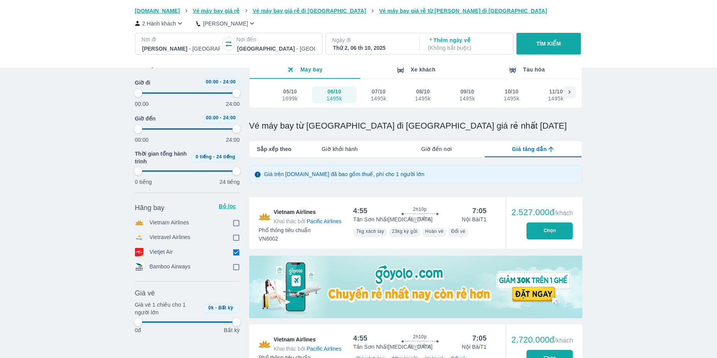
type input "97.9166666666667"
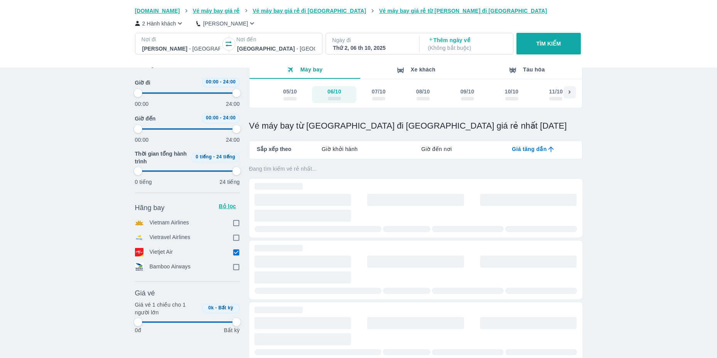
type input "97.9166666666667"
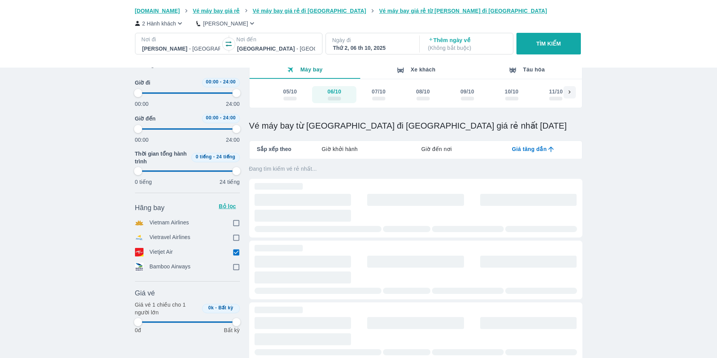
type input "97.9166666666667"
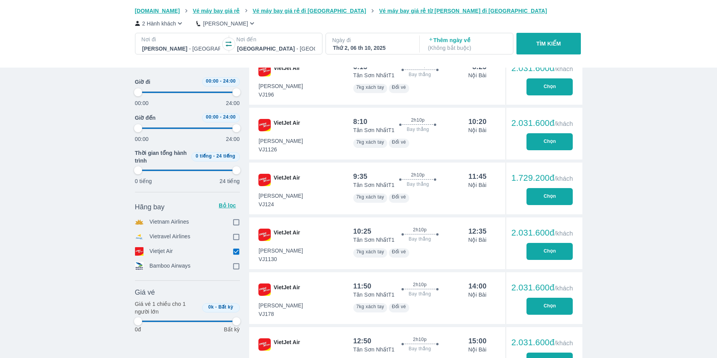
scroll to position [347, 0]
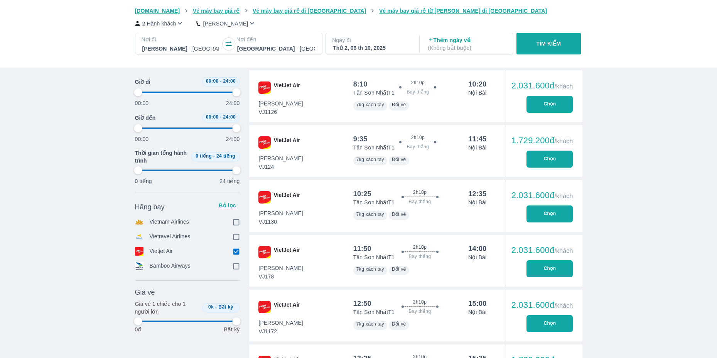
type input "97.9166666666667"
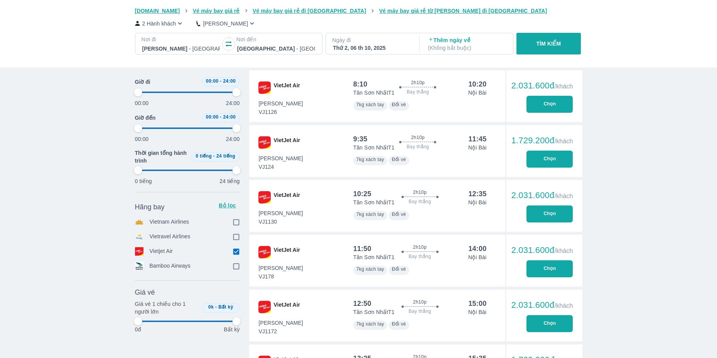
type input "97.9166666666667"
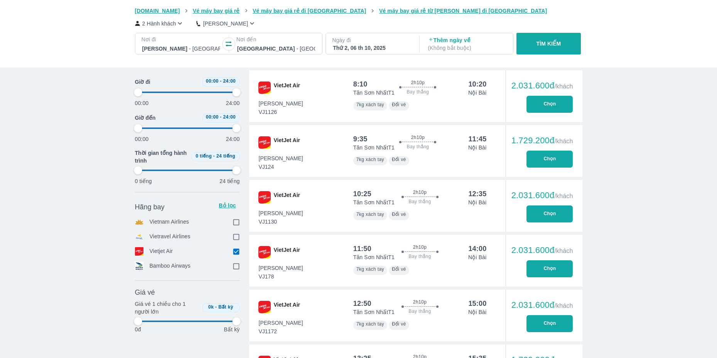
type input "97.9166666666667"
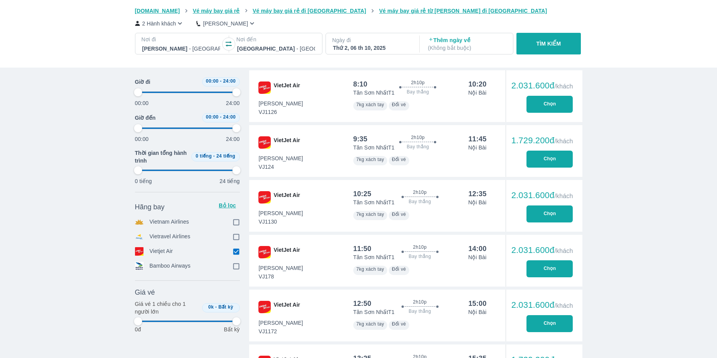
type input "97.9166666666667"
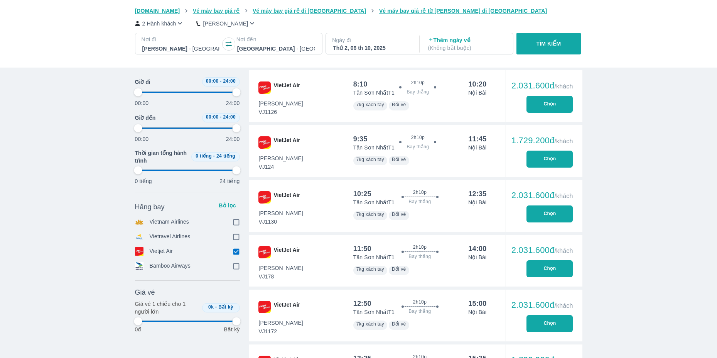
type input "97.9166666666667"
click at [551, 159] on button "Chọn" at bounding box center [550, 158] width 46 height 17
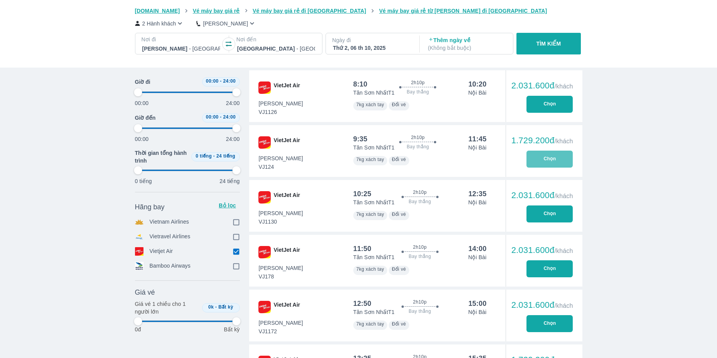
type input "97.9166666666667"
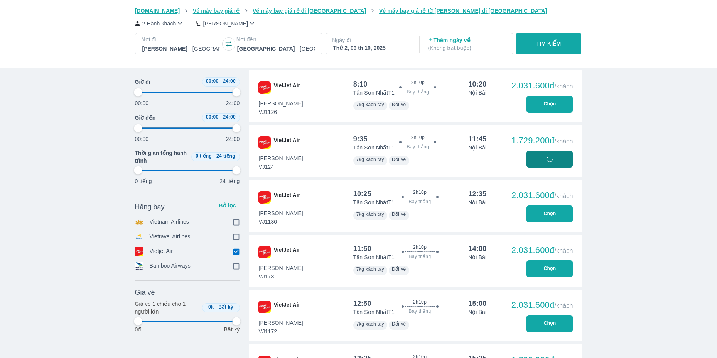
type input "97.9166666666667"
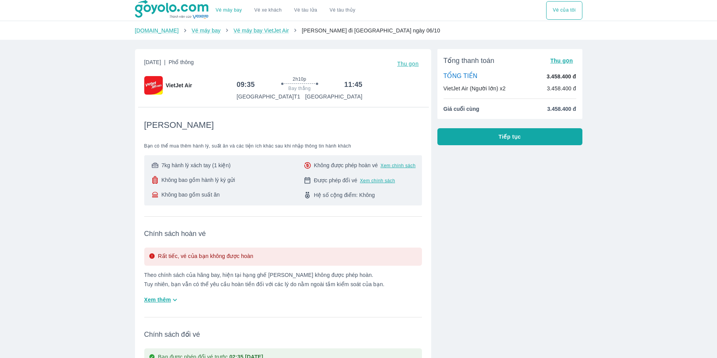
scroll to position [77, 0]
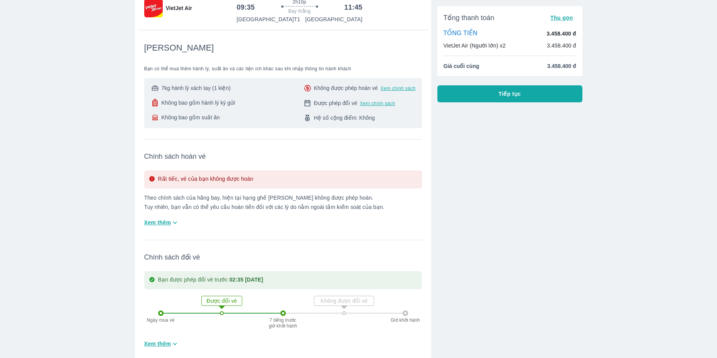
click at [494, 98] on button "Tiếp tục" at bounding box center [509, 93] width 145 height 17
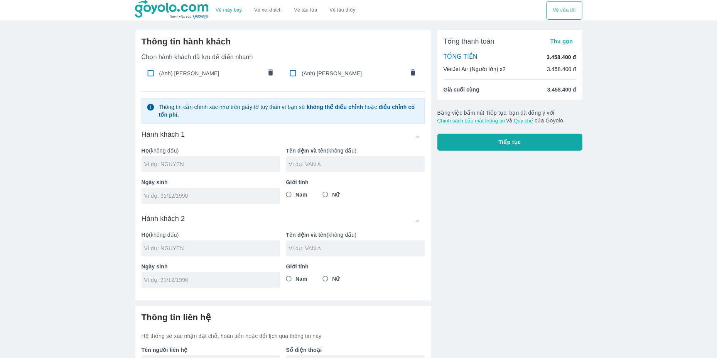
click at [146, 75] on input "checkbox" at bounding box center [150, 73] width 15 height 15
checkbox input "true"
type input "NGUYEN"
type input "THANH CUONG"
type input "14/03/1992"
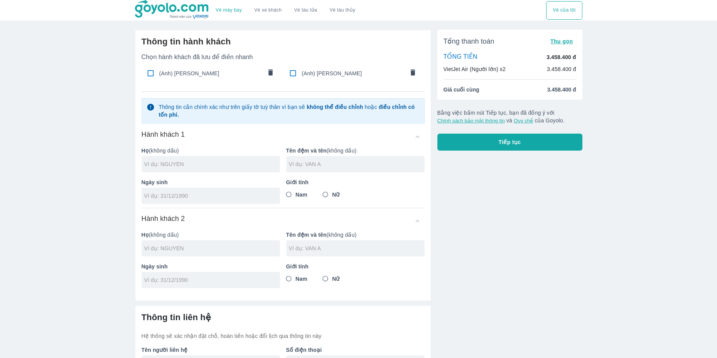
radio input "true"
type input "NGUYEN THANH CUONG"
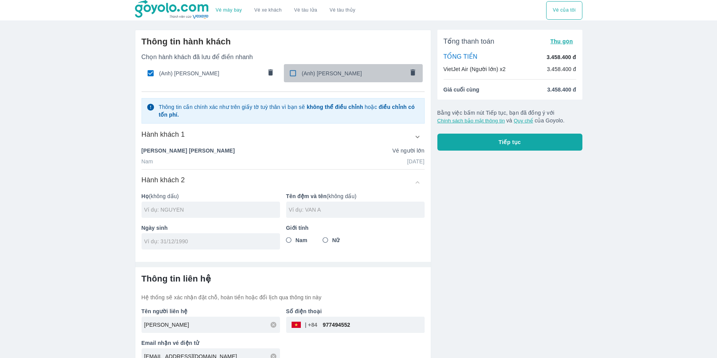
click at [296, 75] on input "checkbox" at bounding box center [292, 73] width 15 height 15
checkbox input "true"
type input "NGUYEN"
type input "CAO VUI"
type input "28/10/1967"
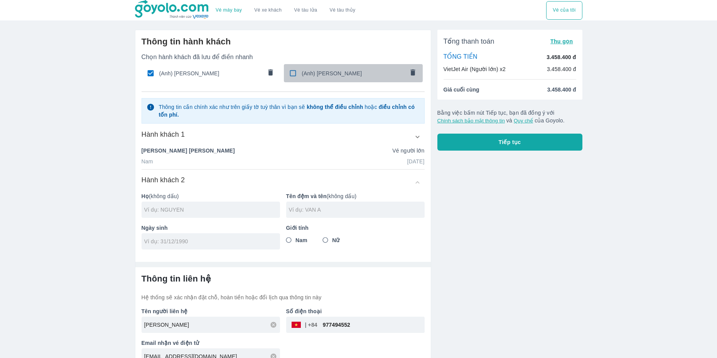
radio input "true"
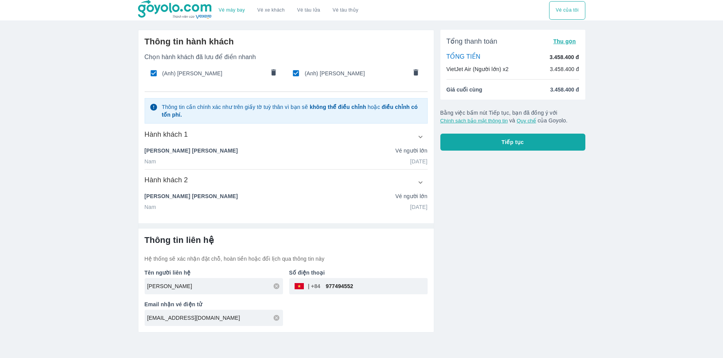
click at [487, 142] on button "Tiếp tục" at bounding box center [513, 141] width 145 height 17
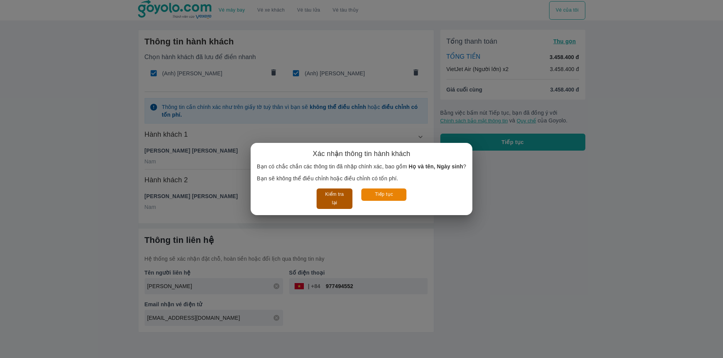
click at [333, 200] on button "Kiểm tra lại" at bounding box center [335, 198] width 36 height 20
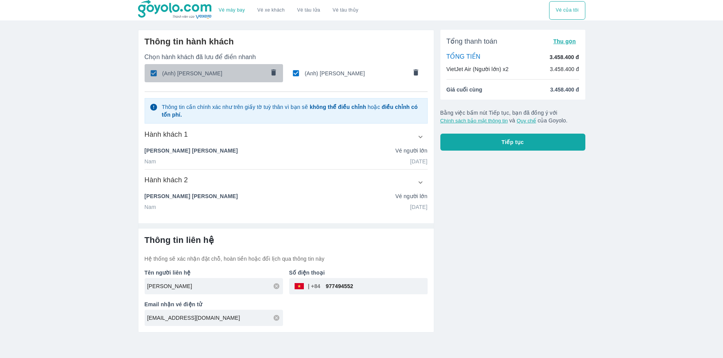
click at [222, 76] on span "(Anh) NGUYEN THANH CUONG" at bounding box center [213, 73] width 103 height 8
checkbox input "false"
type input "CAO VUI"
type input "28/10/1967"
radio input "false"
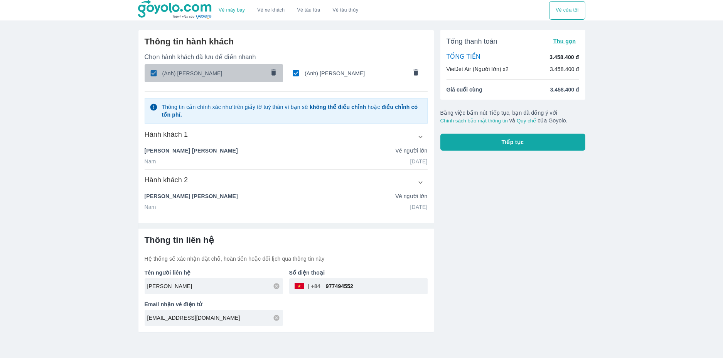
type input "NGUYEN CAO VUI"
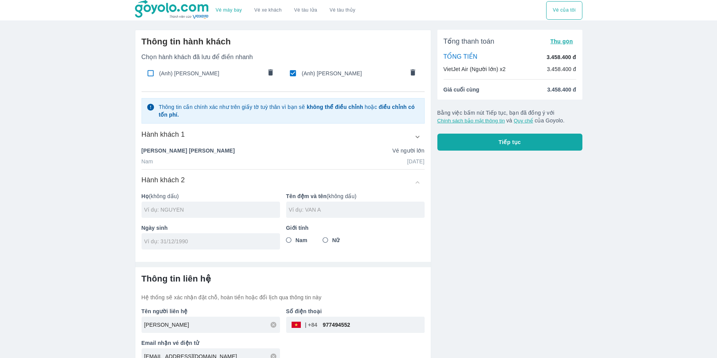
click at [222, 76] on span "(Anh) NGUYEN THANH CUONG" at bounding box center [210, 73] width 103 height 8
checkbox input "true"
type input "NGUYEN"
type input "THANH CUONG"
type input "14/03/1992"
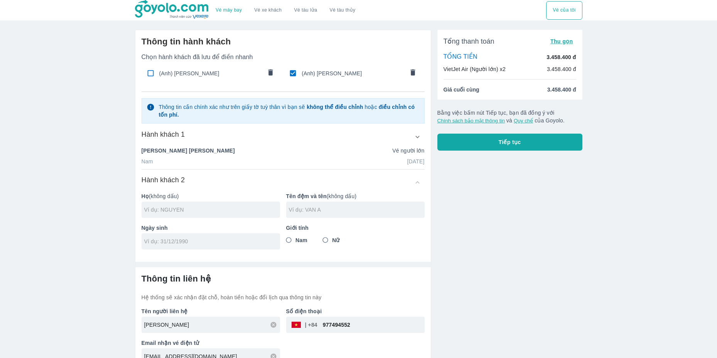
radio input "true"
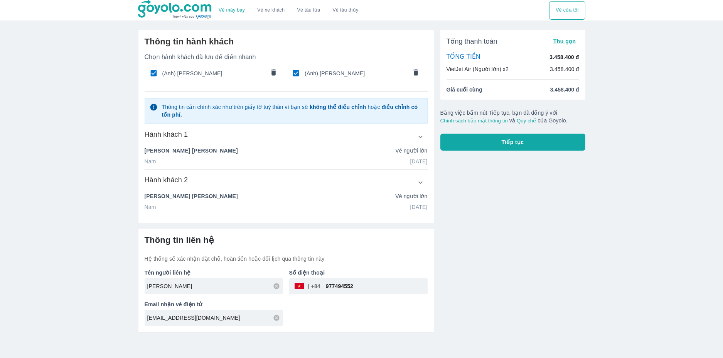
click at [222, 76] on span "(Anh) NGUYEN THANH CUONG" at bounding box center [213, 73] width 103 height 8
checkbox input "false"
radio input "false"
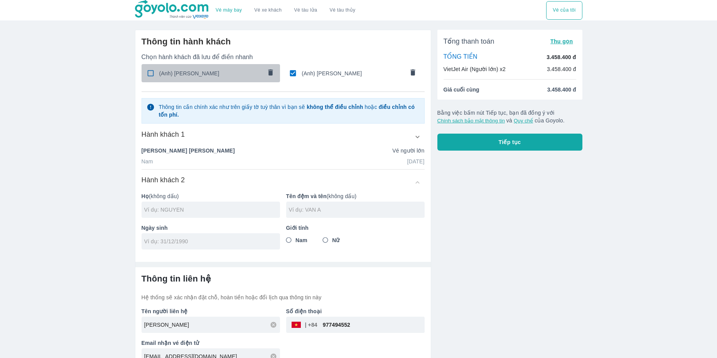
click at [222, 76] on span "(Anh) NGUYEN THANH CUONG" at bounding box center [210, 73] width 103 height 8
checkbox input "true"
type input "NGUYEN"
type input "THANH CUONG"
type input "14/03/1992"
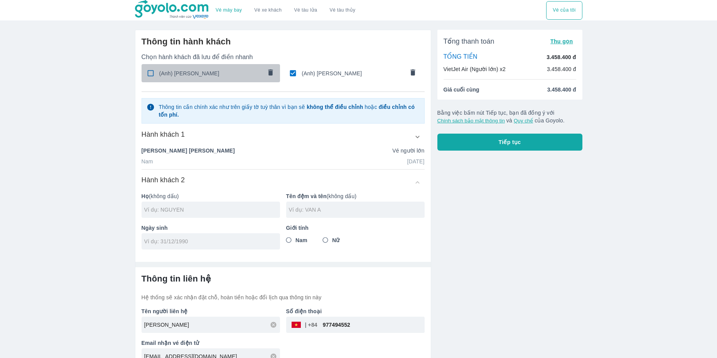
radio input "true"
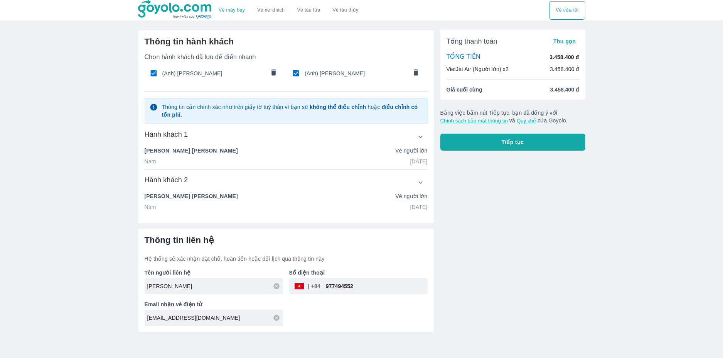
click at [419, 138] on icon "button" at bounding box center [421, 137] width 8 height 8
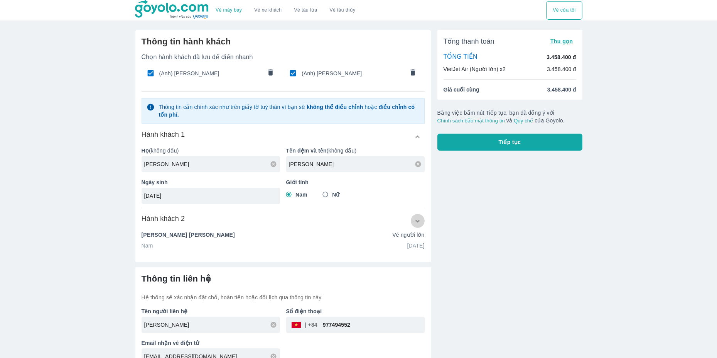
click at [418, 223] on icon "button" at bounding box center [418, 221] width 8 height 8
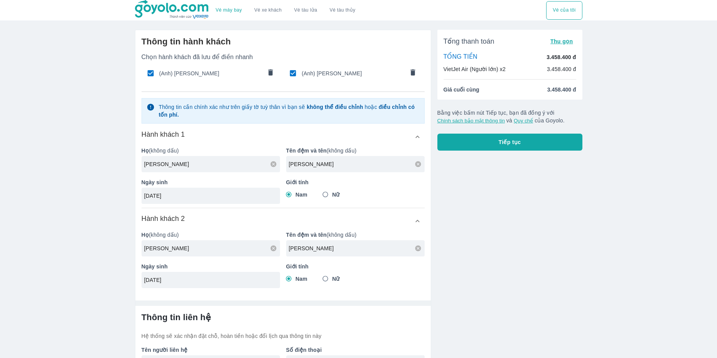
click at [528, 143] on button "Tiếp tục" at bounding box center [509, 141] width 145 height 17
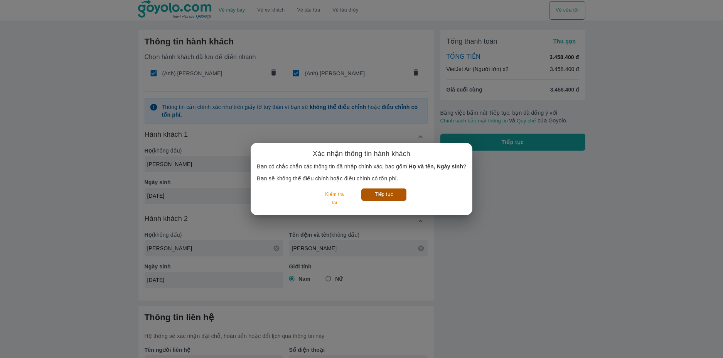
click at [376, 197] on button "Tiếp tục" at bounding box center [383, 194] width 45 height 12
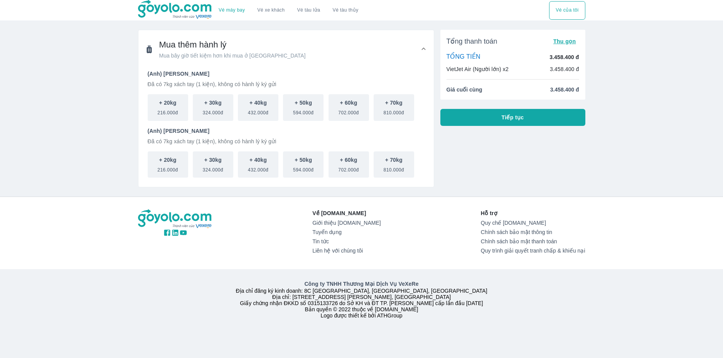
click at [424, 47] on icon at bounding box center [424, 49] width 8 height 8
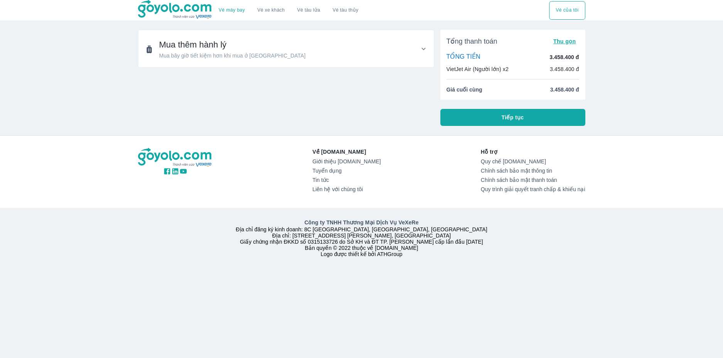
click at [424, 47] on icon at bounding box center [424, 49] width 8 height 8
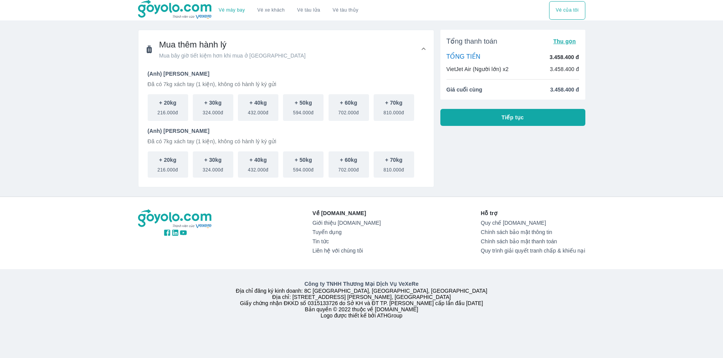
click at [512, 123] on button "Tiếp tục" at bounding box center [513, 117] width 145 height 17
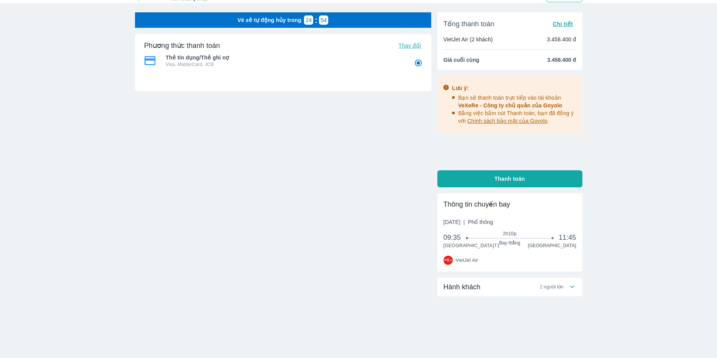
click at [573, 290] on icon at bounding box center [572, 286] width 8 height 8
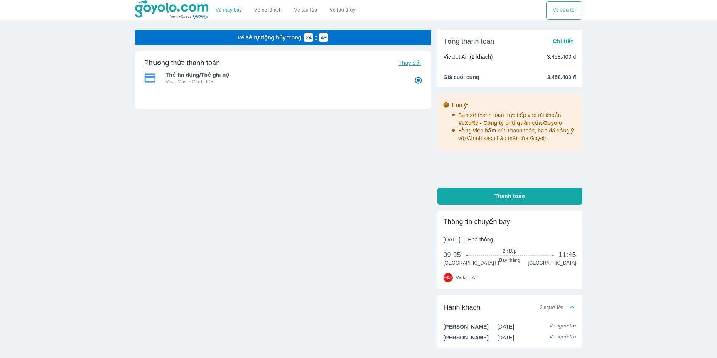
click at [410, 66] on span "Thay đổi" at bounding box center [410, 63] width 22 height 6
radio input "false"
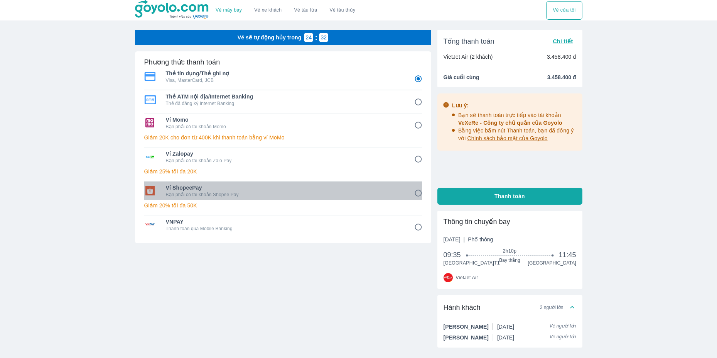
click at [208, 192] on p "Bạn phải có tài khoản Shopee Pay" at bounding box center [285, 194] width 238 height 6
radio input "false"
radio input "true"
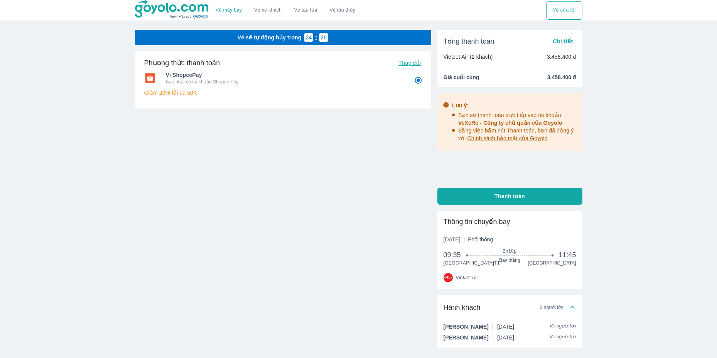
click at [409, 62] on span "Thay đổi" at bounding box center [410, 63] width 22 height 6
radio input "false"
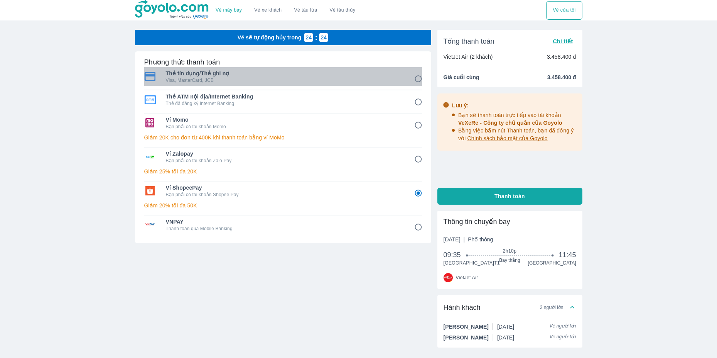
click at [247, 72] on span "Thẻ tín dụng/Thẻ ghi nợ" at bounding box center [285, 73] width 238 height 8
radio input "true"
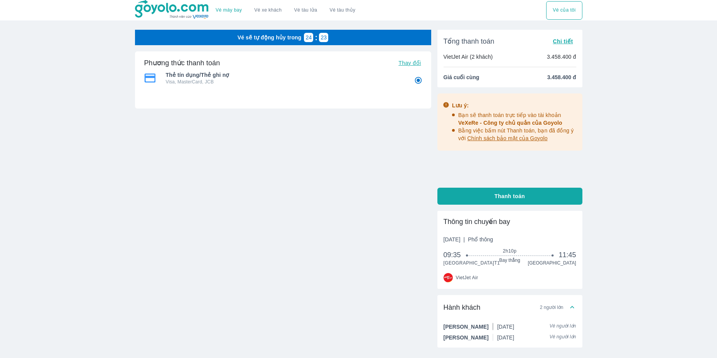
click at [247, 72] on span "Thẻ tín dụng/Thẻ ghi nợ" at bounding box center [285, 75] width 238 height 8
click at [501, 195] on span "Thanh toán" at bounding box center [510, 196] width 30 height 8
radio input "false"
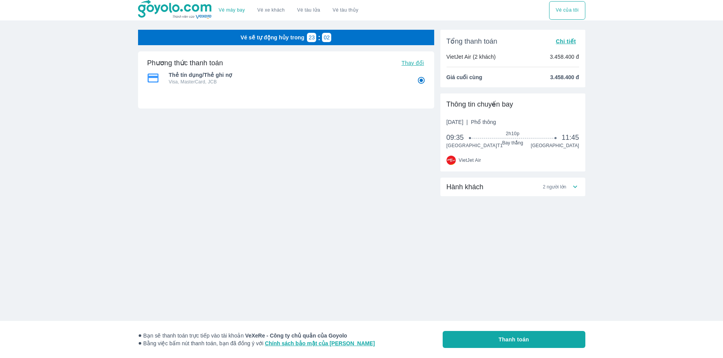
click at [581, 196] on div "Hành khách 2 người lớn" at bounding box center [513, 186] width 145 height 19
click at [554, 335] on button "Thanh toán" at bounding box center [514, 339] width 143 height 17
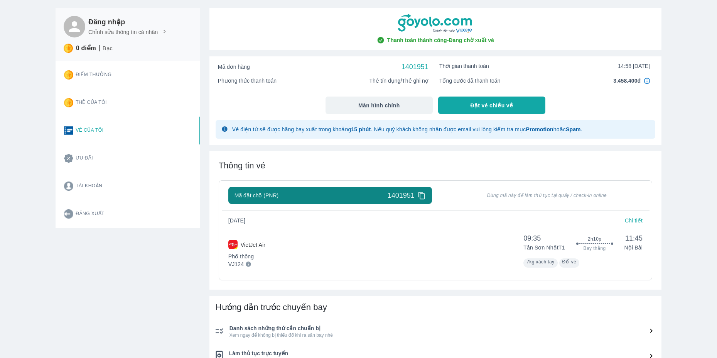
scroll to position [39, 0]
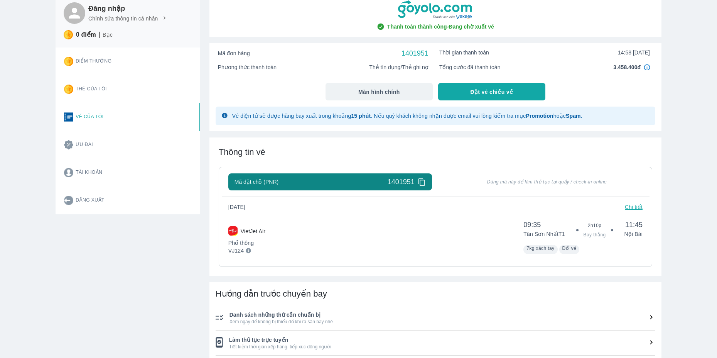
click at [546, 336] on span "Làm thủ tục trực tuyến" at bounding box center [442, 340] width 426 height 8
click at [421, 181] on icon at bounding box center [422, 182] width 8 height 8
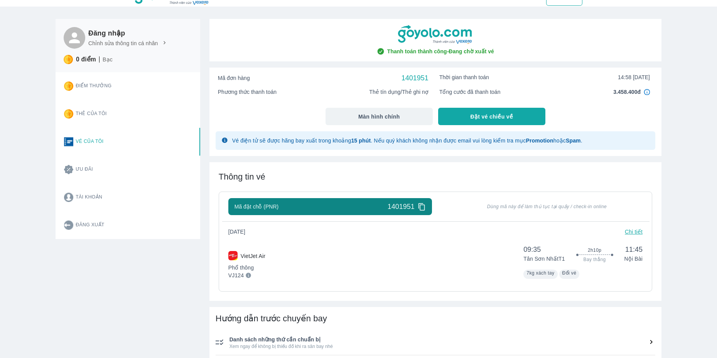
scroll to position [0, 0]
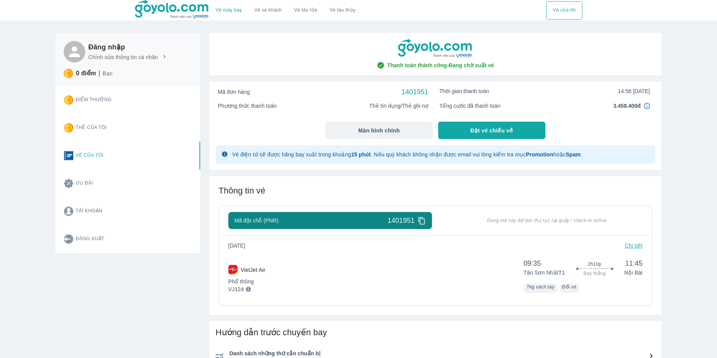
click at [162, 57] on icon at bounding box center [164, 56] width 7 height 7
click at [118, 59] on p "Chỉnh sửa thông tin cá nhân" at bounding box center [123, 57] width 70 height 8
click at [83, 213] on button "Tài khoản" at bounding box center [127, 211] width 139 height 28
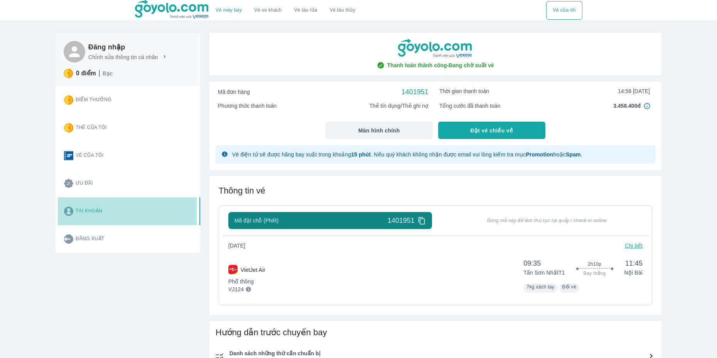
click at [83, 213] on button "Tài khoản" at bounding box center [127, 211] width 139 height 28
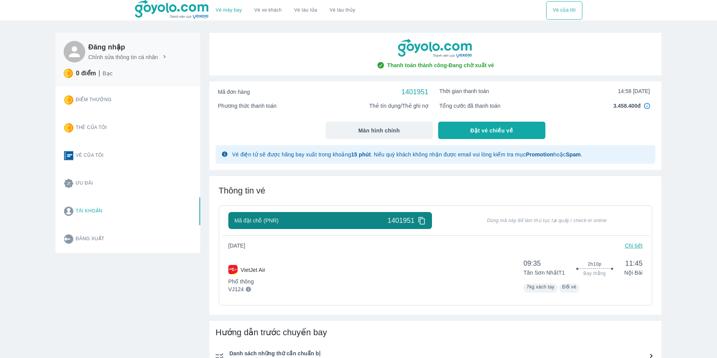
click at [83, 213] on button "Tài khoản" at bounding box center [127, 211] width 139 height 28
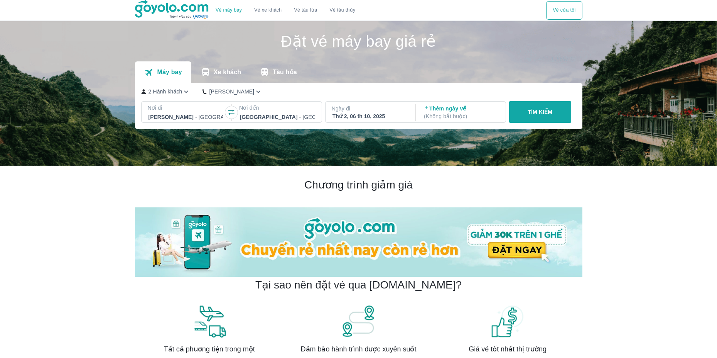
click at [168, 6] on img at bounding box center [172, 9] width 75 height 19
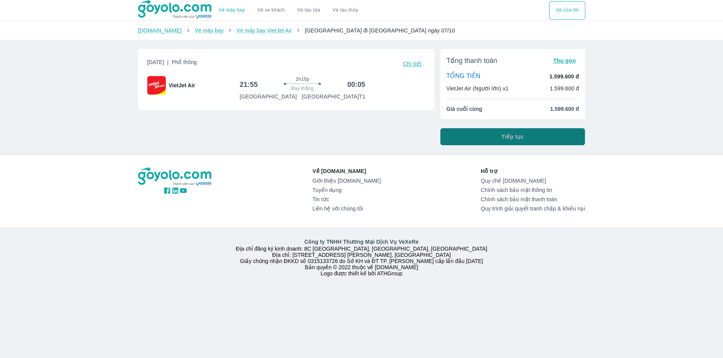
click at [561, 133] on button "Tiếp tục" at bounding box center [513, 136] width 145 height 17
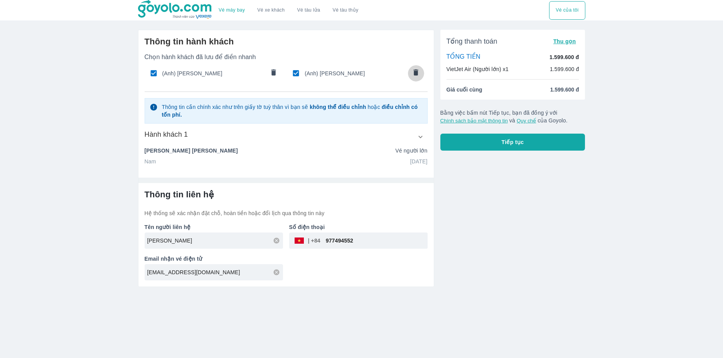
click at [415, 74] on icon "comments" at bounding box center [416, 72] width 5 height 6
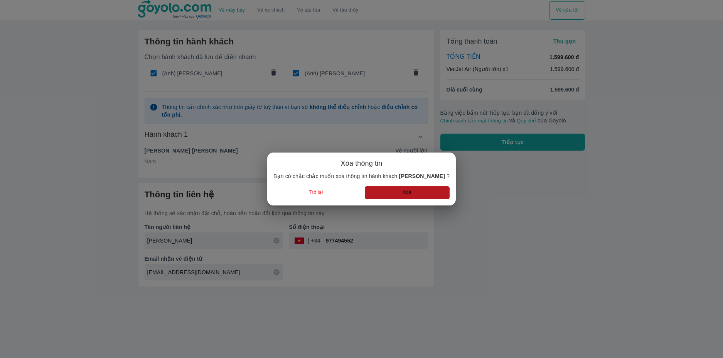
click at [418, 191] on button "Xoá" at bounding box center [407, 192] width 85 height 13
type input "[PERSON_NAME]"
type input "[DATE]"
type input "[PERSON_NAME]"
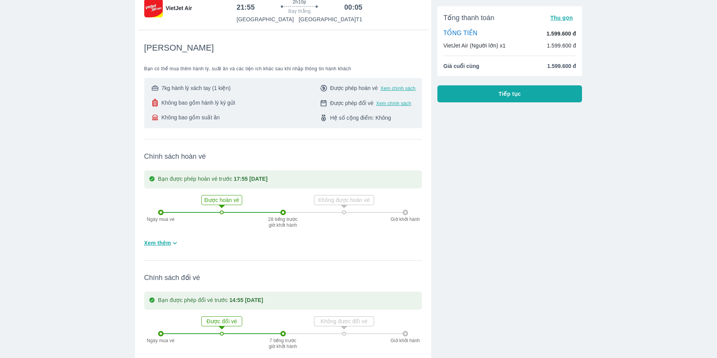
scroll to position [193, 0]
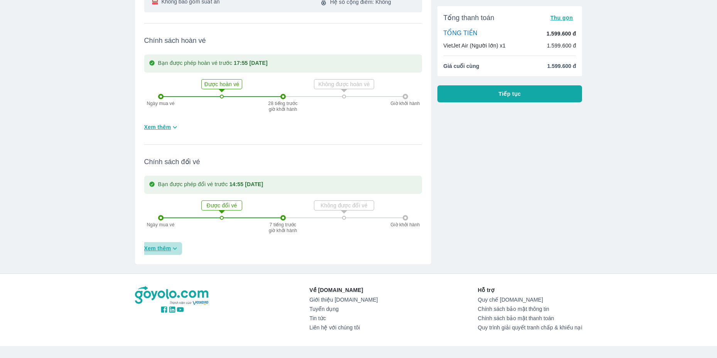
click at [169, 251] on span "Xem thêm" at bounding box center [157, 248] width 27 height 8
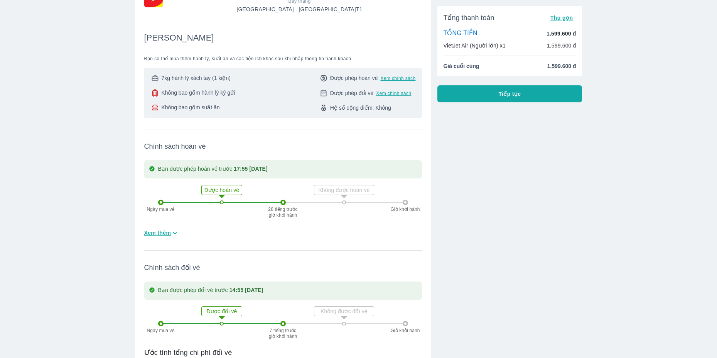
scroll to position [0, 0]
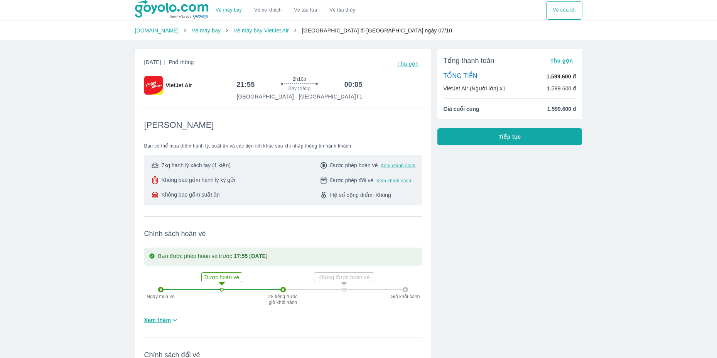
click at [472, 135] on button "Tiếp tục" at bounding box center [509, 136] width 145 height 17
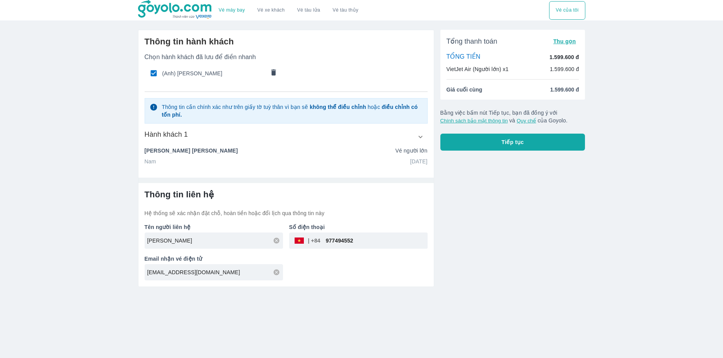
click at [512, 139] on span "Tiếp tục" at bounding box center [513, 142] width 22 height 8
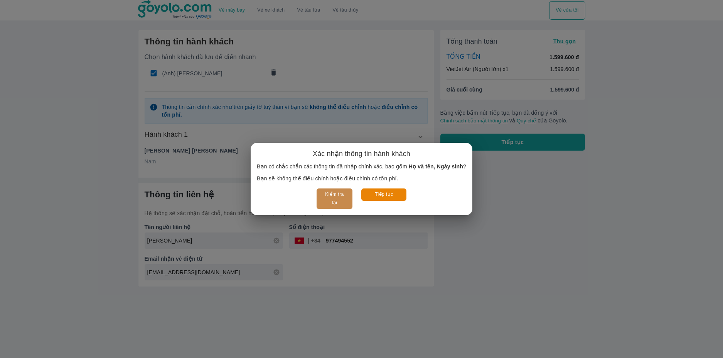
click at [327, 202] on button "Kiểm tra lại" at bounding box center [335, 198] width 36 height 20
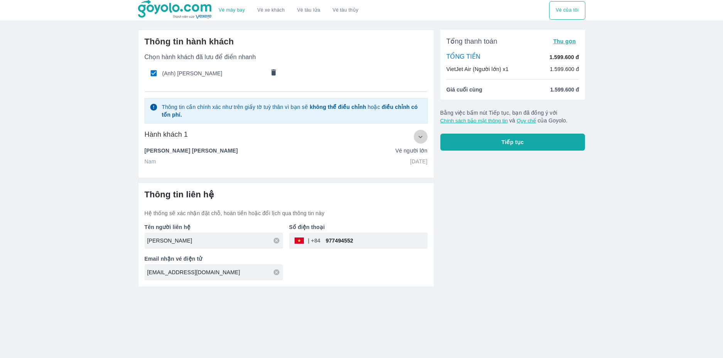
click at [419, 138] on icon "button" at bounding box center [421, 137] width 8 height 8
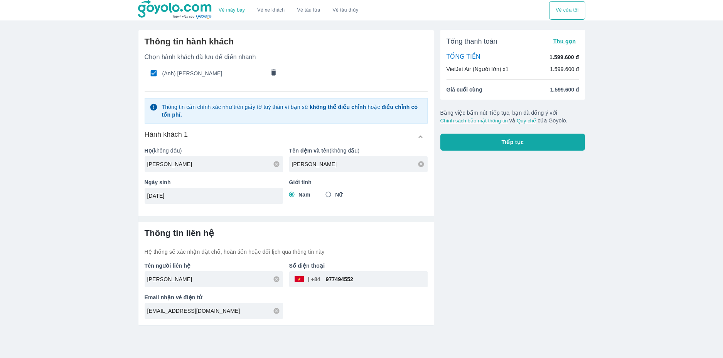
click at [508, 146] on span "Tiếp tục" at bounding box center [513, 142] width 22 height 8
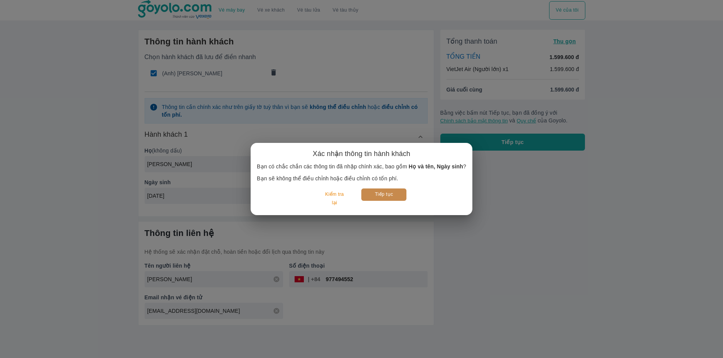
click at [404, 191] on button "Tiếp tục" at bounding box center [383, 194] width 45 height 12
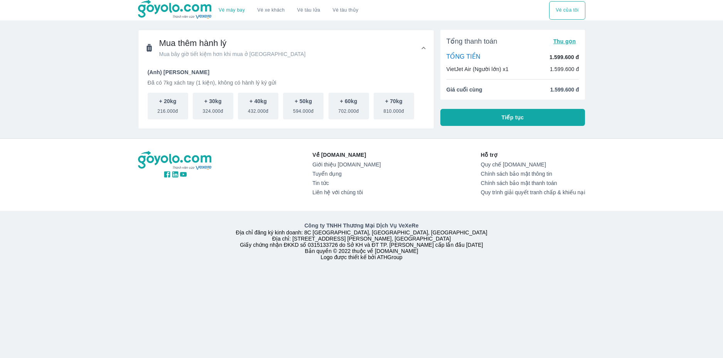
click at [427, 49] on icon at bounding box center [424, 48] width 8 height 8
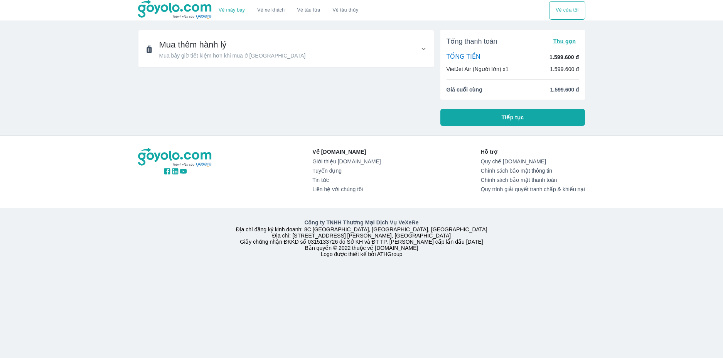
click at [427, 49] on icon at bounding box center [424, 49] width 8 height 8
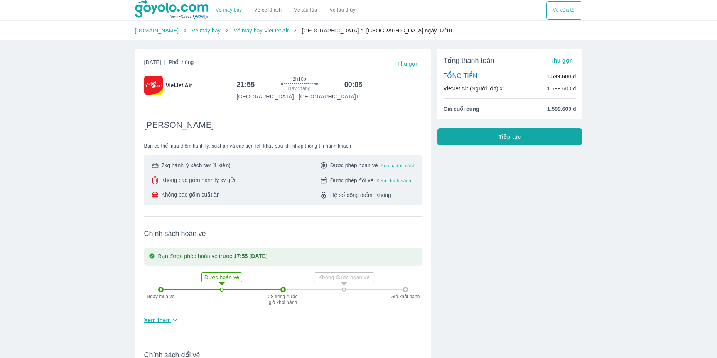
click at [490, 219] on div "Tổng thanh toán Thu gọn TỔNG TIỀN 1.599.600 đ VietJet Air (Người lớn) x1 1.599.…" at bounding box center [506, 250] width 151 height 414
click at [517, 138] on span "Tiếp tục" at bounding box center [510, 137] width 22 height 8
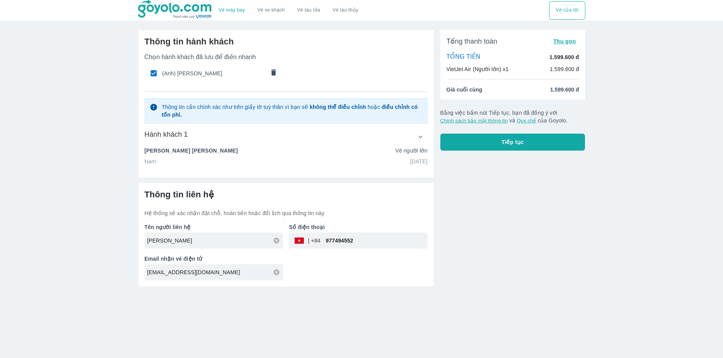
click at [513, 140] on span "Tiếp tục" at bounding box center [513, 142] width 22 height 8
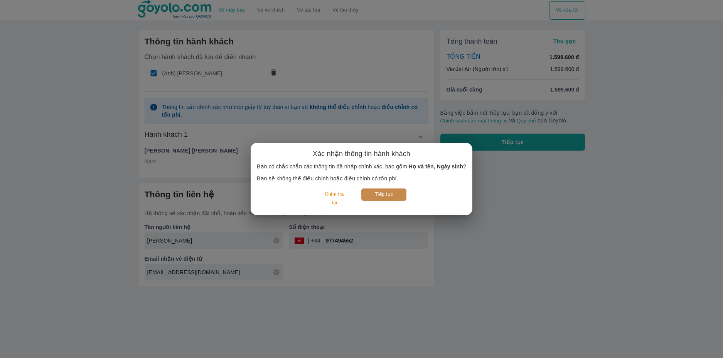
click at [397, 196] on button "Tiếp tục" at bounding box center [383, 194] width 45 height 12
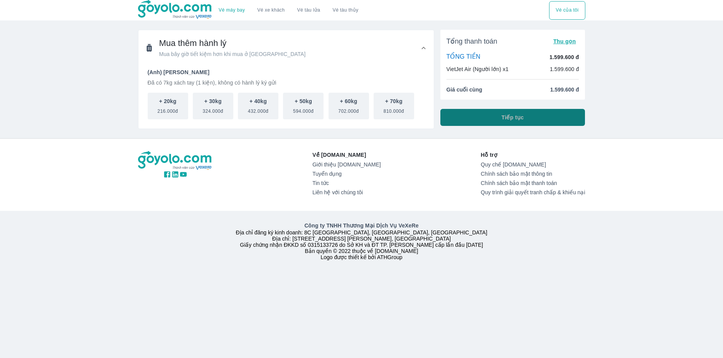
click at [474, 113] on button "Tiếp tục" at bounding box center [513, 117] width 145 height 17
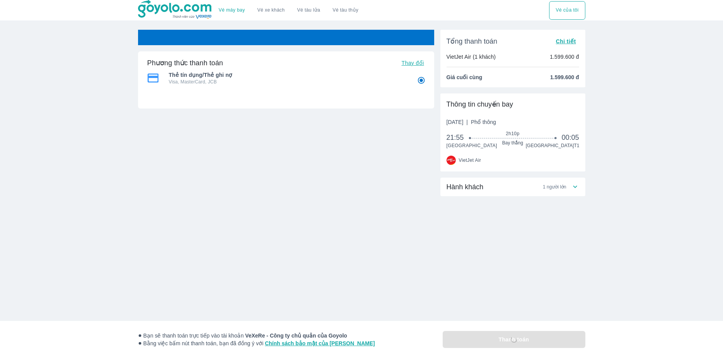
radio input "false"
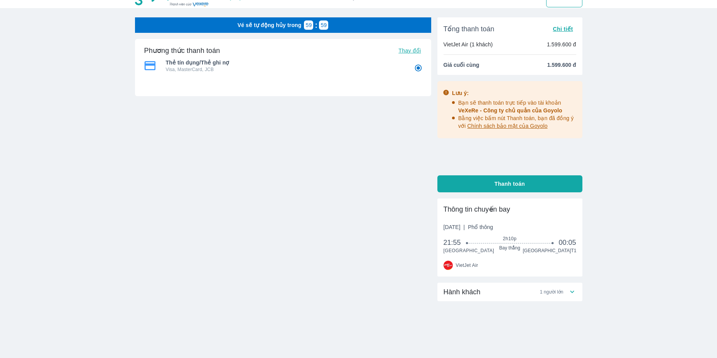
scroll to position [18, 0]
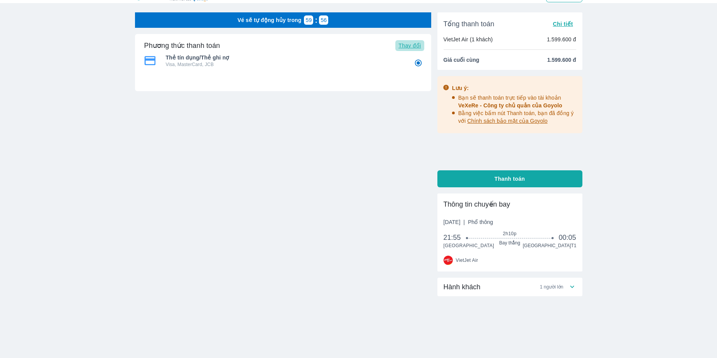
click at [415, 46] on span "Thay đổi" at bounding box center [410, 45] width 22 height 6
radio input "false"
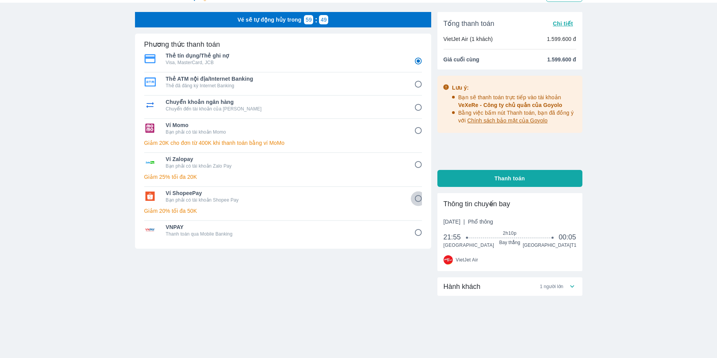
click at [416, 201] on input "6" at bounding box center [418, 198] width 15 height 15
radio input "false"
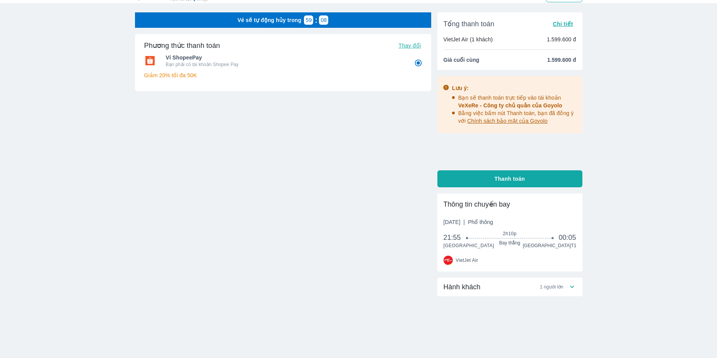
click at [518, 179] on span "Thanh toán" at bounding box center [510, 179] width 30 height 8
radio input "true"
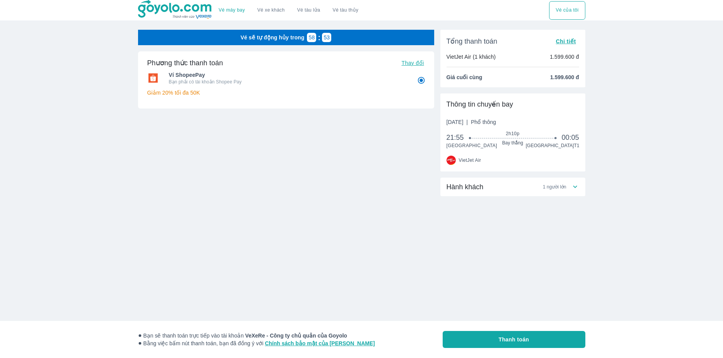
click at [182, 94] on p "Giảm 20% tối đa 50K" at bounding box center [286, 93] width 278 height 8
drag, startPoint x: 205, startPoint y: 96, endPoint x: 151, endPoint y: 93, distance: 53.7
click at [151, 93] on p "Giảm 20% tối đa 50K" at bounding box center [286, 93] width 278 height 8
click at [237, 104] on div "Ví ShopeePay Bạn phải có tài khoản Shopee Pay Giảm 20% tối đa 50K Thẻ tín dụng/…" at bounding box center [286, 90] width 278 height 45
click at [549, 342] on button "Thanh toán" at bounding box center [514, 339] width 143 height 17
